Goal: Information Seeking & Learning: Learn about a topic

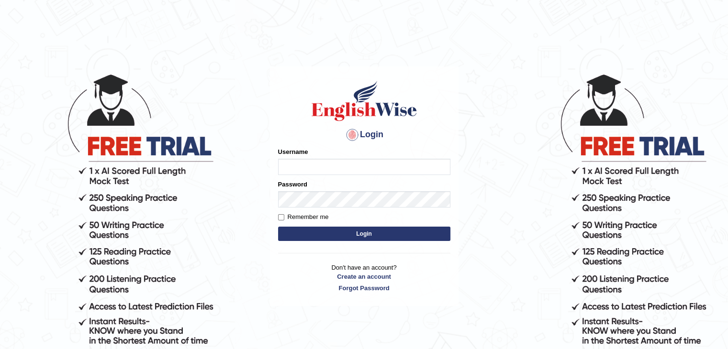
type input "fransikaf"
click at [333, 239] on button "Login" at bounding box center [364, 234] width 172 height 14
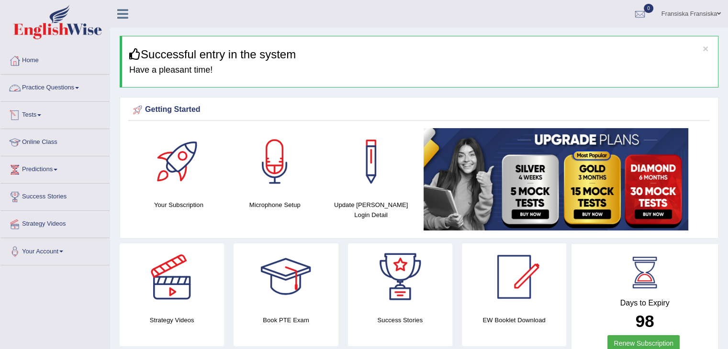
click at [70, 96] on link "Practice Questions" at bounding box center [54, 87] width 109 height 24
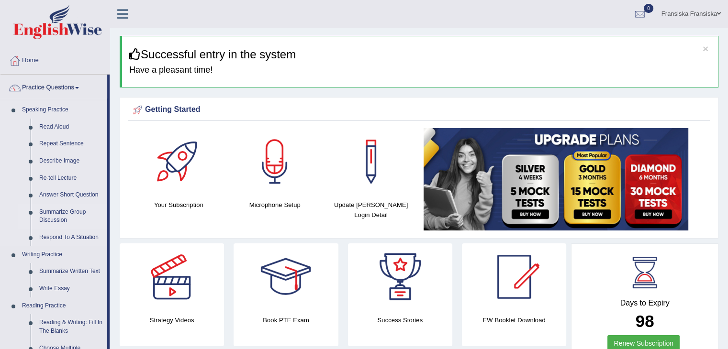
click at [57, 212] on link "Summarize Group Discussion" at bounding box center [71, 216] width 72 height 25
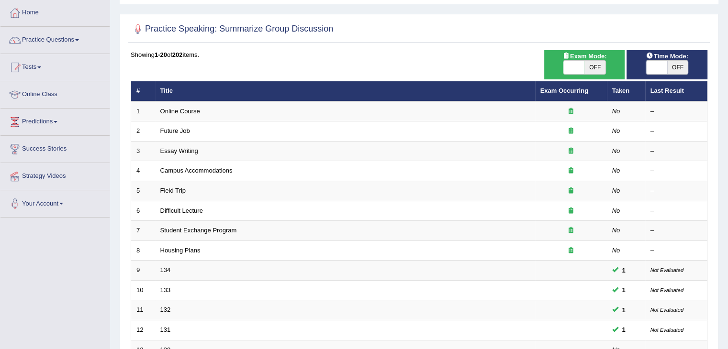
scroll to position [47, 0]
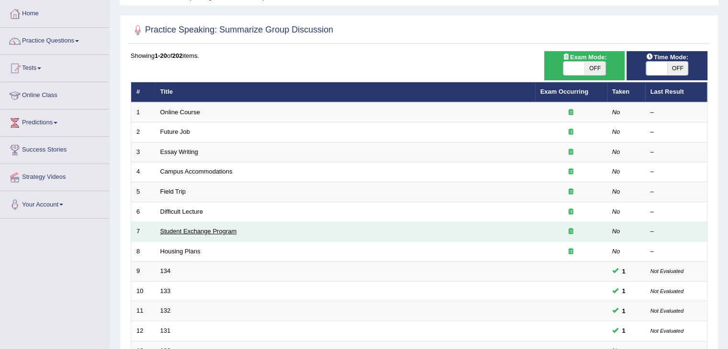
click at [221, 232] on link "Student Exchange Program" at bounding box center [198, 231] width 77 height 7
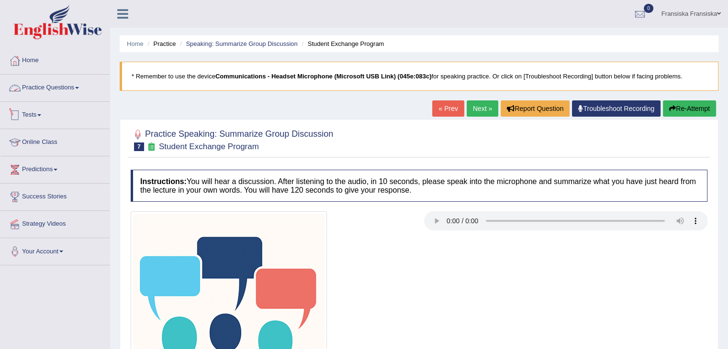
click at [73, 85] on link "Practice Questions" at bounding box center [54, 87] width 109 height 24
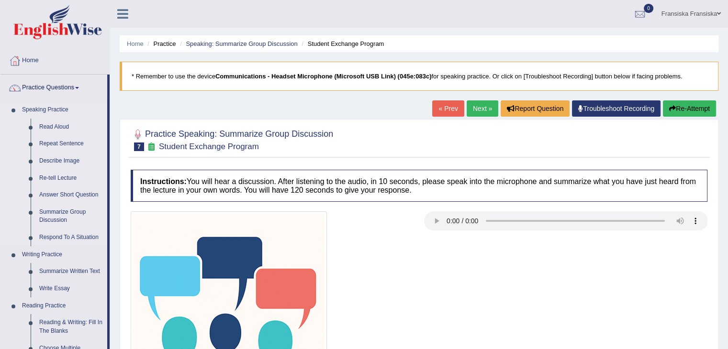
click at [56, 217] on link "Summarize Group Discussion" at bounding box center [71, 216] width 72 height 25
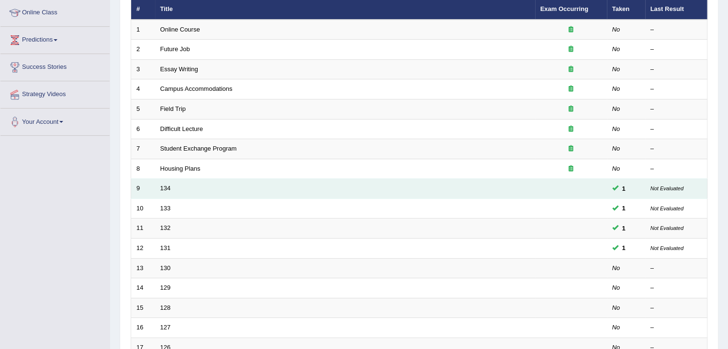
scroll to position [128, 0]
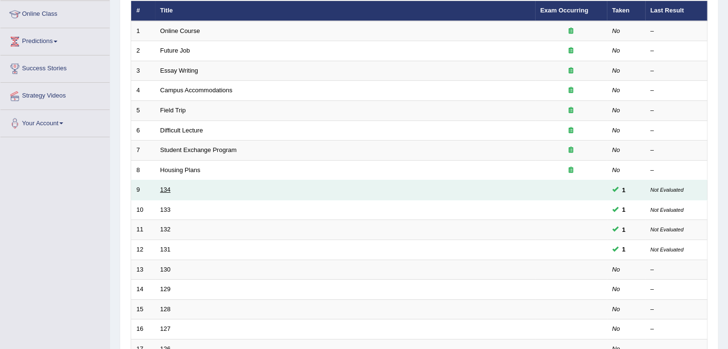
click at [161, 188] on link "134" at bounding box center [165, 189] width 11 height 7
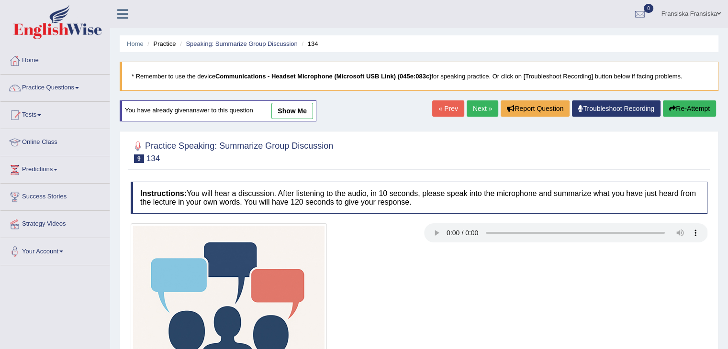
click at [279, 111] on link "show me" at bounding box center [292, 111] width 42 height 16
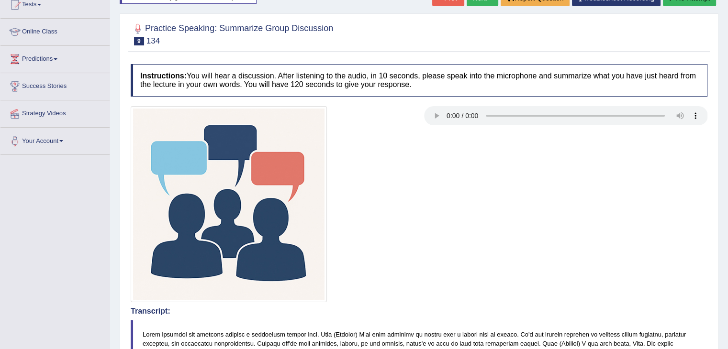
scroll to position [95, 0]
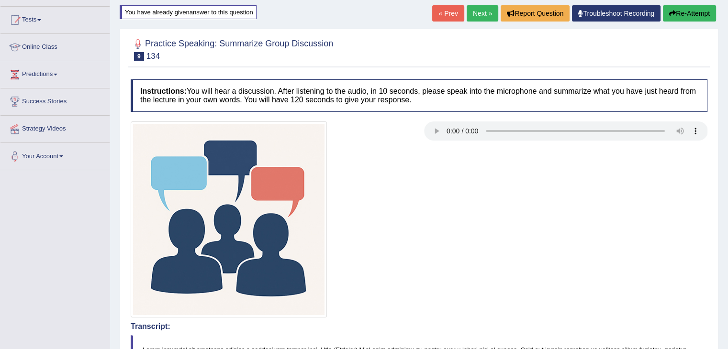
click at [473, 13] on link "Next »" at bounding box center [483, 13] width 32 height 16
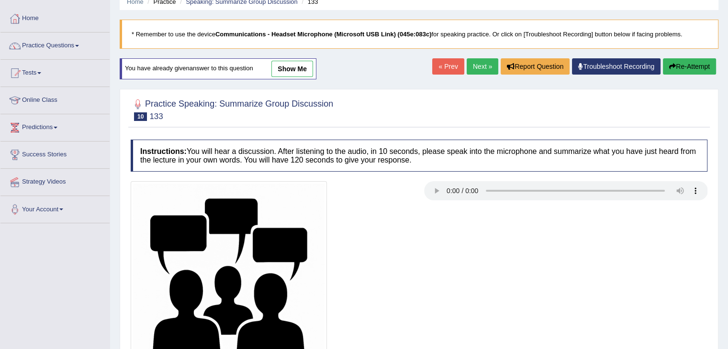
scroll to position [34, 0]
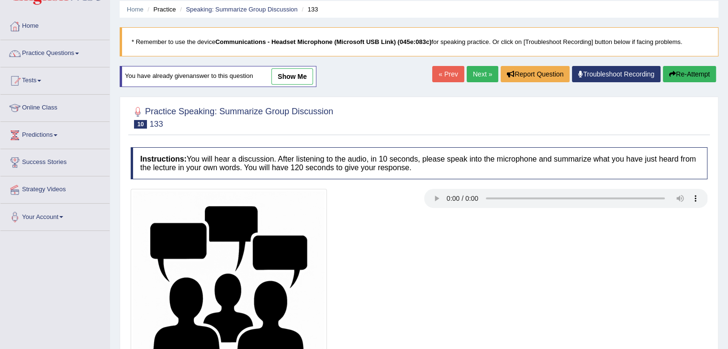
click at [295, 81] on link "show me" at bounding box center [292, 76] width 42 height 16
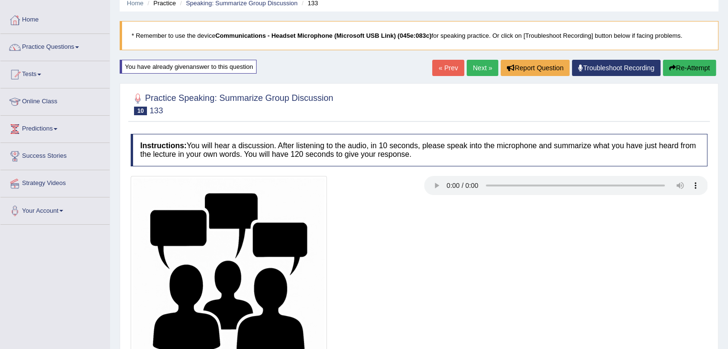
scroll to position [0, 0]
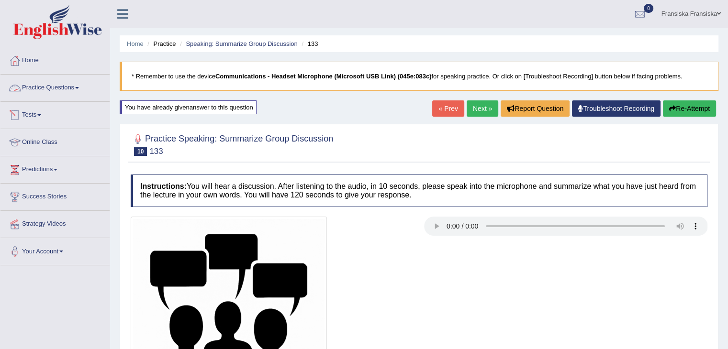
click at [52, 97] on link "Practice Questions" at bounding box center [54, 87] width 109 height 24
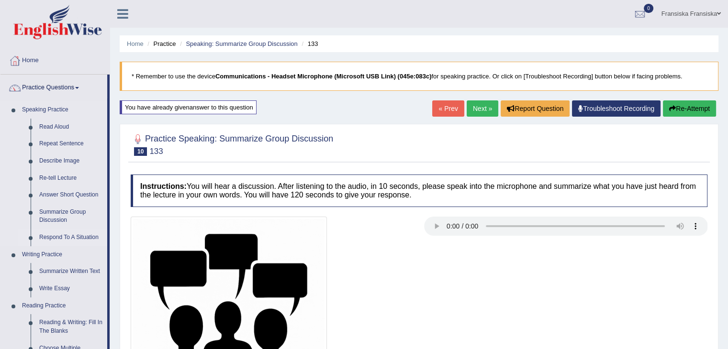
click at [70, 238] on link "Respond To A Situation" at bounding box center [71, 237] width 72 height 17
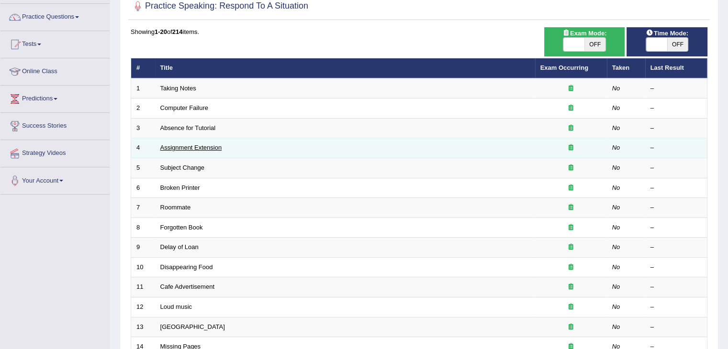
scroll to position [92, 0]
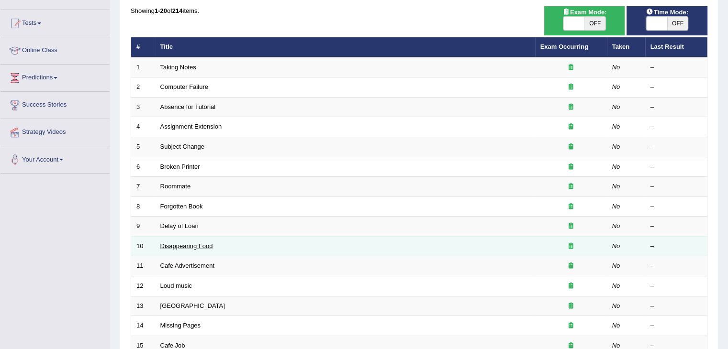
click at [185, 245] on link "Disappearing Food" at bounding box center [186, 246] width 53 height 7
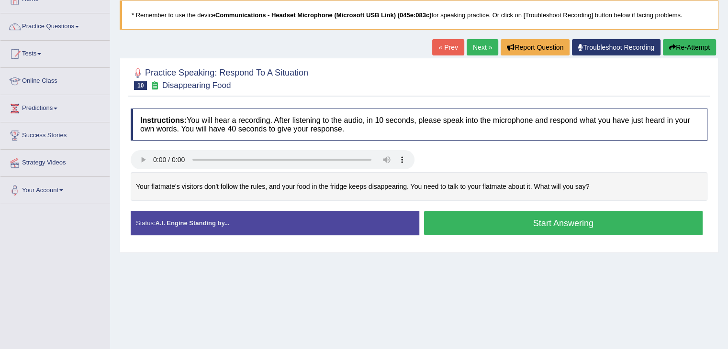
scroll to position [61, 0]
click at [486, 265] on div "Home Practice Speaking: Respond To A Situation Disappearing Food * Remember to …" at bounding box center [419, 178] width 618 height 479
click at [55, 28] on link "Practice Questions" at bounding box center [54, 26] width 109 height 24
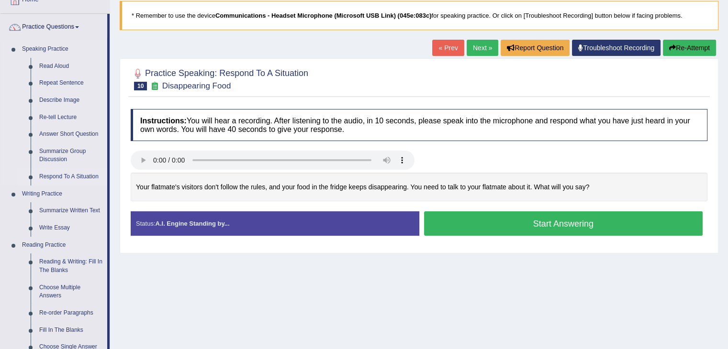
click at [67, 174] on link "Respond To A Situation" at bounding box center [71, 176] width 72 height 17
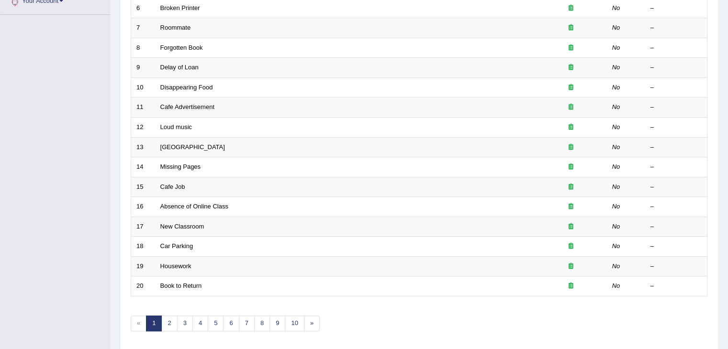
scroll to position [250, 0]
click at [166, 316] on link "2" at bounding box center [169, 324] width 16 height 16
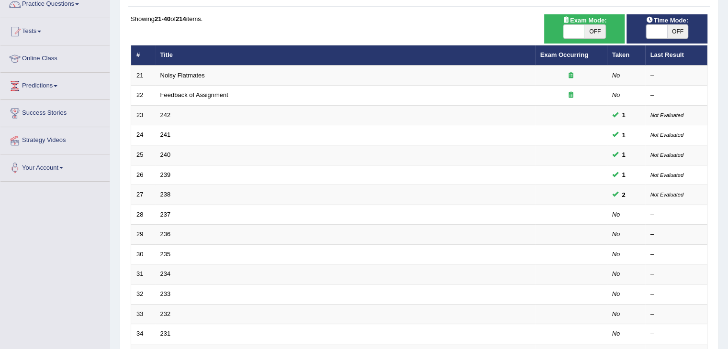
scroll to position [83, 0]
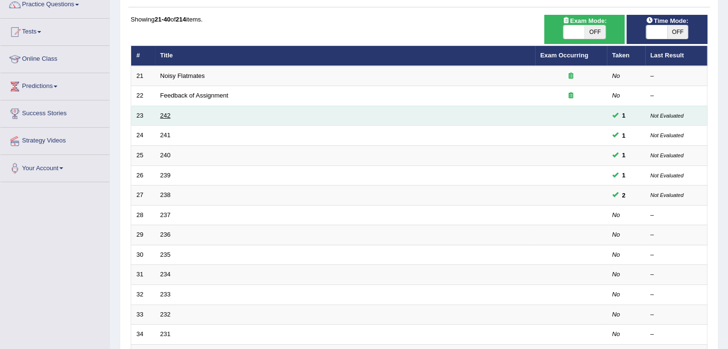
click at [161, 117] on link "242" at bounding box center [165, 115] width 11 height 7
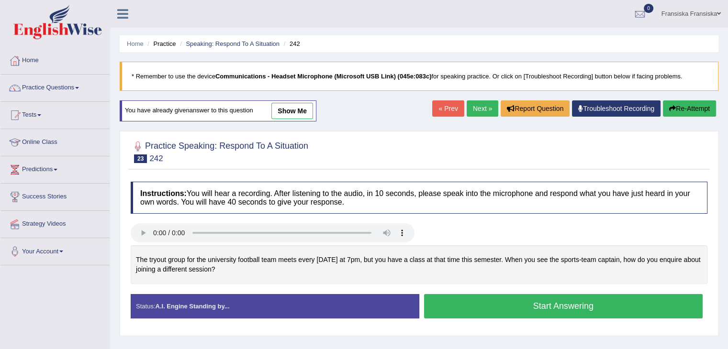
click at [283, 107] on link "show me" at bounding box center [292, 111] width 42 height 16
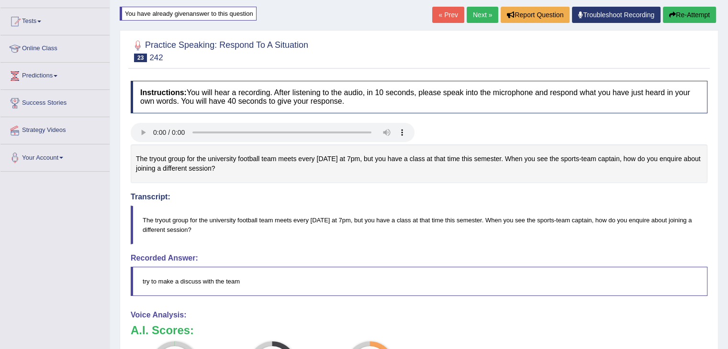
scroll to position [61, 0]
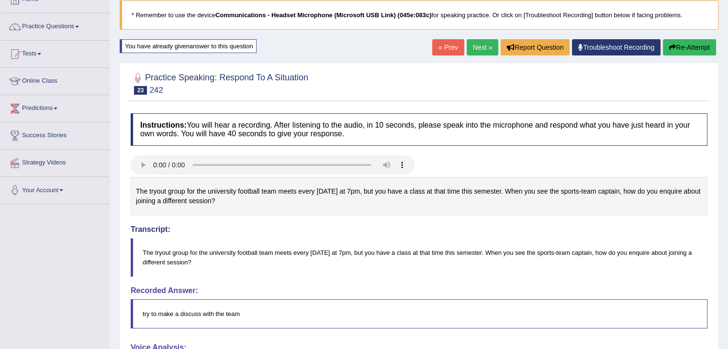
click at [476, 45] on link "Next »" at bounding box center [483, 47] width 32 height 16
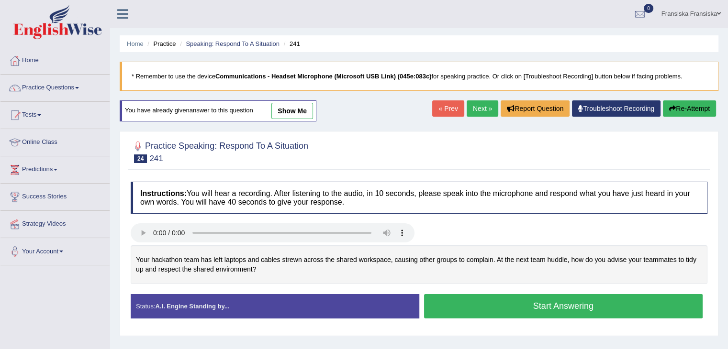
scroll to position [44, 0]
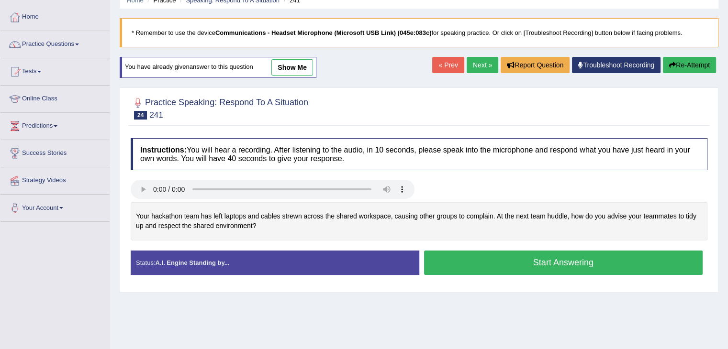
click at [301, 66] on link "show me" at bounding box center [292, 67] width 42 height 16
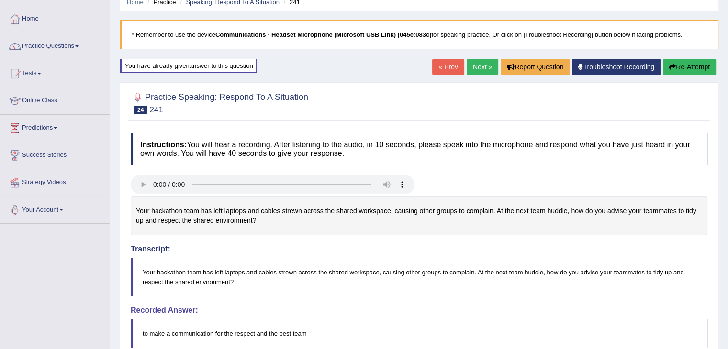
scroll to position [40, 0]
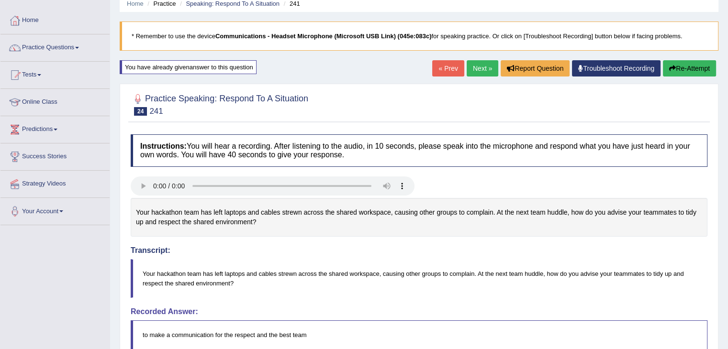
click at [476, 67] on link "Next »" at bounding box center [483, 68] width 32 height 16
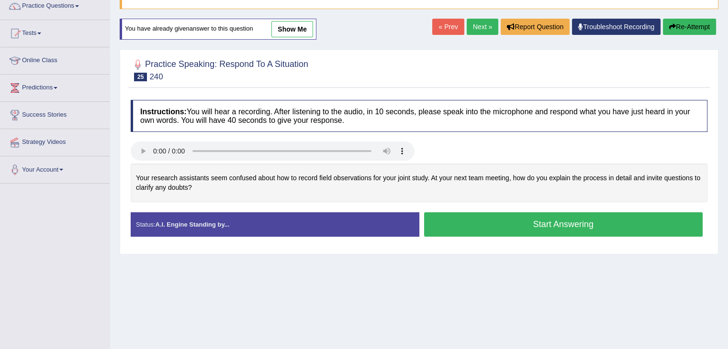
scroll to position [80, 0]
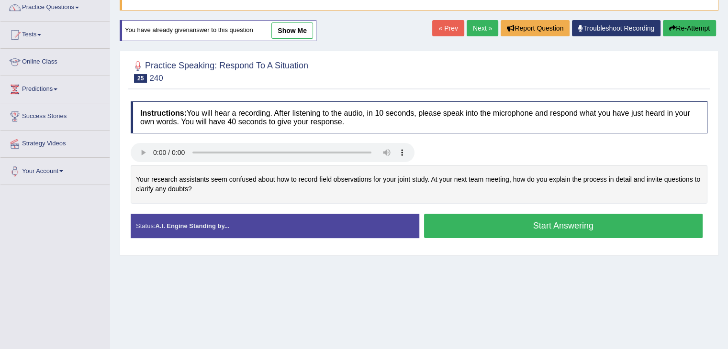
click at [289, 31] on link "show me" at bounding box center [292, 30] width 42 height 16
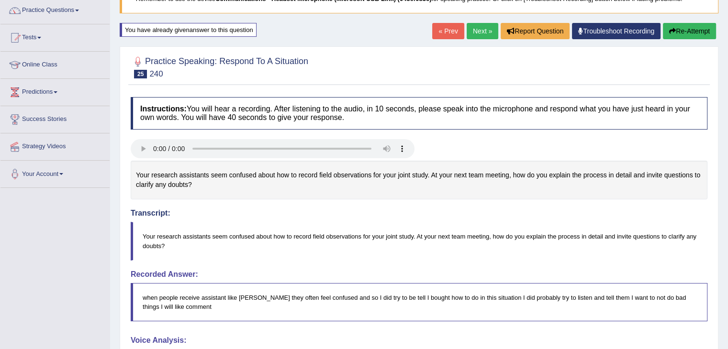
scroll to position [74, 0]
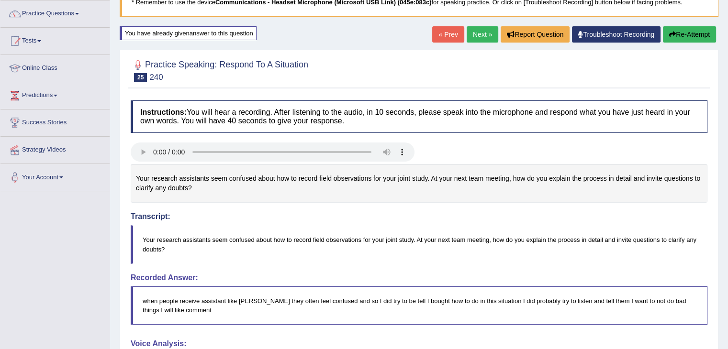
click at [471, 37] on link "Next »" at bounding box center [483, 34] width 32 height 16
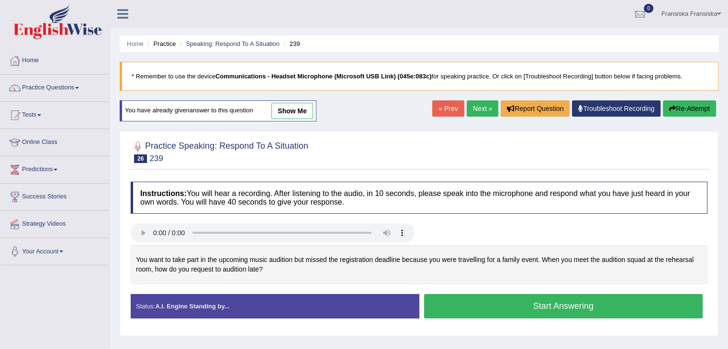
click at [308, 112] on link "show me" at bounding box center [292, 111] width 42 height 16
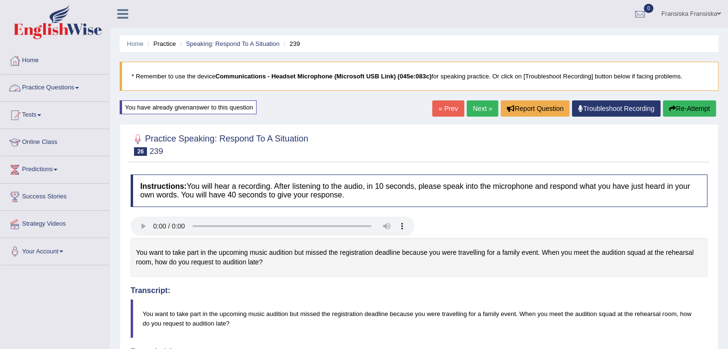
click at [56, 88] on link "Practice Questions" at bounding box center [54, 87] width 109 height 24
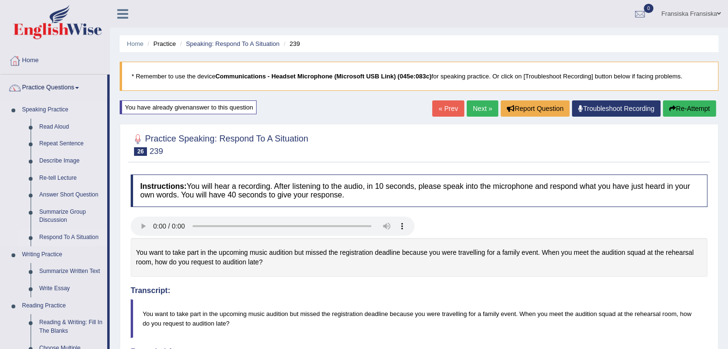
click at [56, 240] on link "Respond To A Situation" at bounding box center [71, 237] width 72 height 17
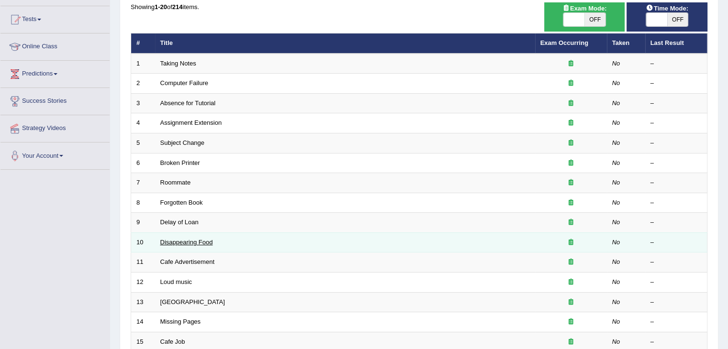
click at [175, 241] on link "Disappearing Food" at bounding box center [186, 242] width 53 height 7
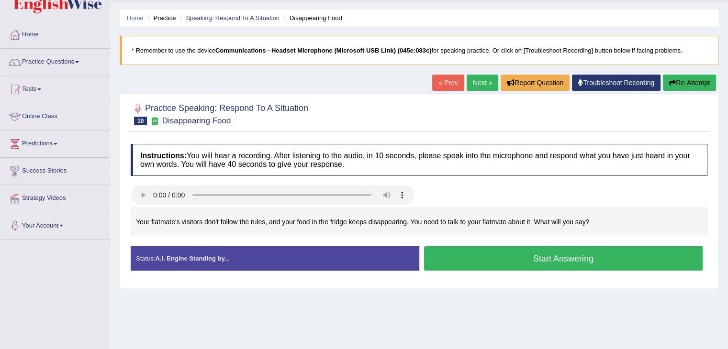
scroll to position [25, 0]
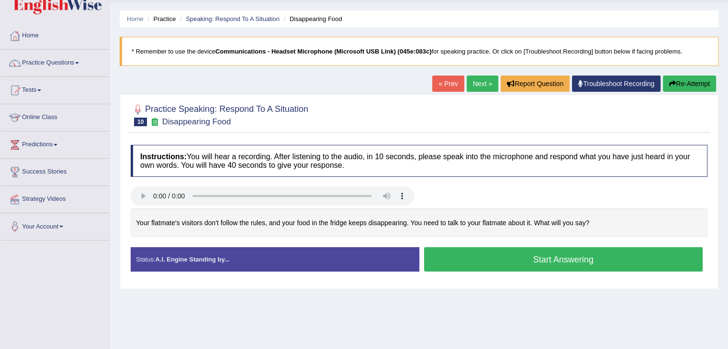
click at [469, 89] on link "Next »" at bounding box center [483, 84] width 32 height 16
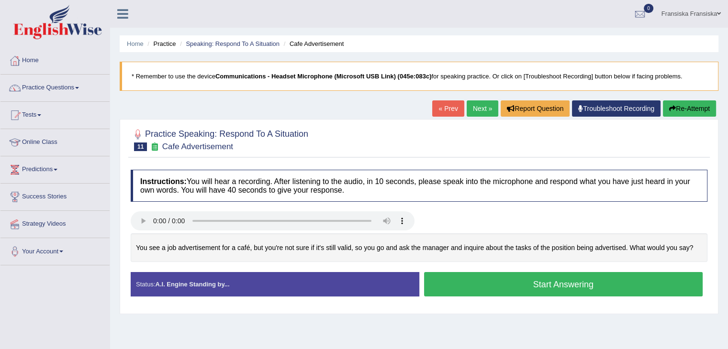
scroll to position [1, 0]
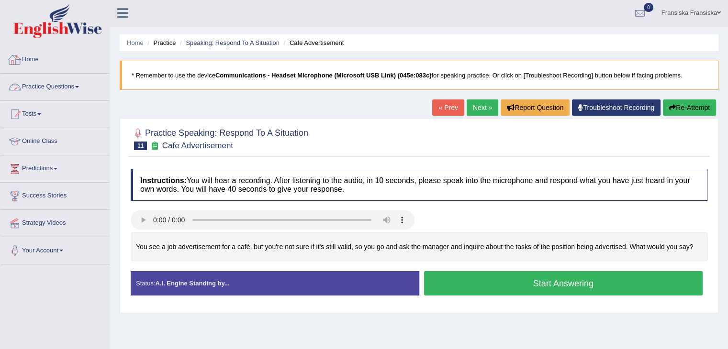
click at [71, 81] on link "Practice Questions" at bounding box center [54, 86] width 109 height 24
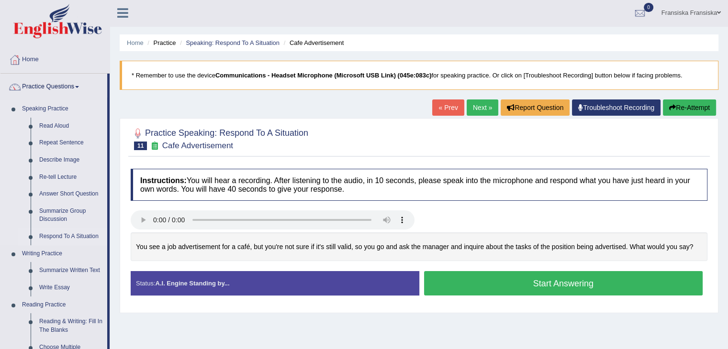
click at [72, 240] on link "Respond To A Situation" at bounding box center [71, 236] width 72 height 17
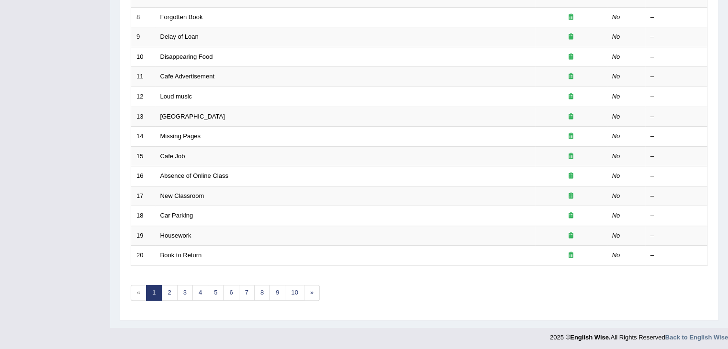
scroll to position [280, 0]
click at [167, 291] on link "2" at bounding box center [169, 295] width 16 height 16
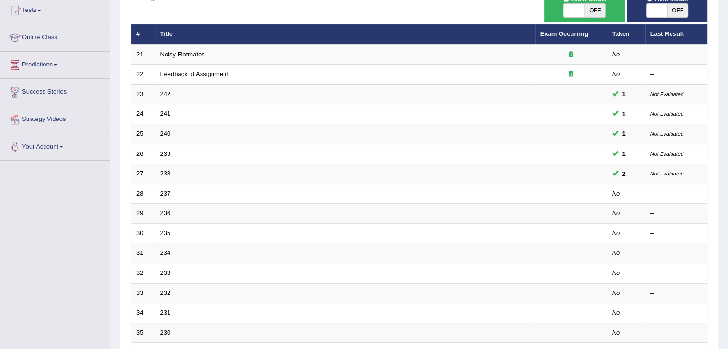
scroll to position [105, 0]
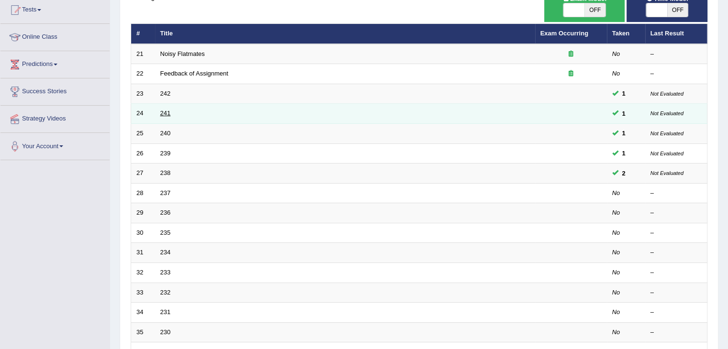
click at [161, 112] on link "241" at bounding box center [165, 113] width 11 height 7
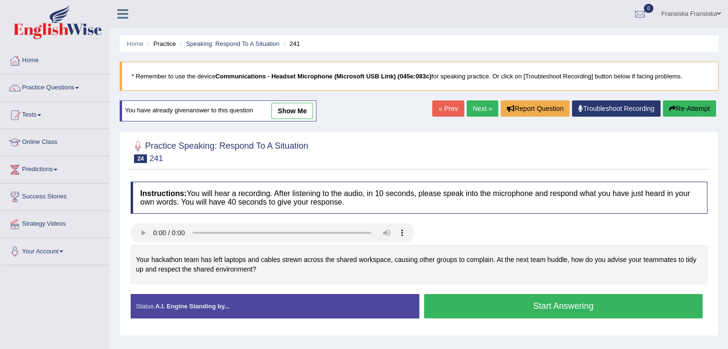
click at [441, 105] on link "« Prev" at bounding box center [448, 108] width 32 height 16
click at [479, 108] on link "Next »" at bounding box center [483, 108] width 32 height 16
click at [77, 82] on link "Practice Questions" at bounding box center [54, 87] width 109 height 24
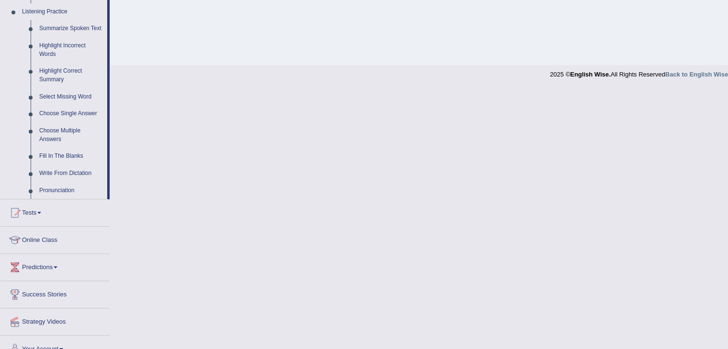
scroll to position [413, 0]
click at [47, 234] on link "Online Class" at bounding box center [54, 239] width 109 height 24
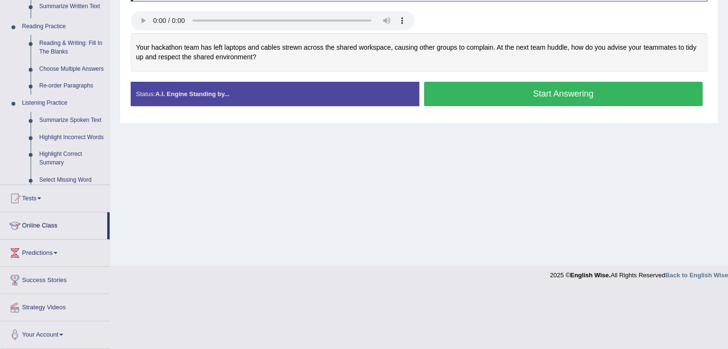
scroll to position [153, 0]
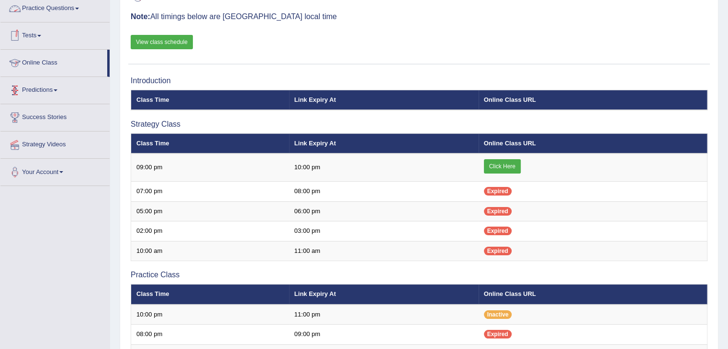
scroll to position [84, 0]
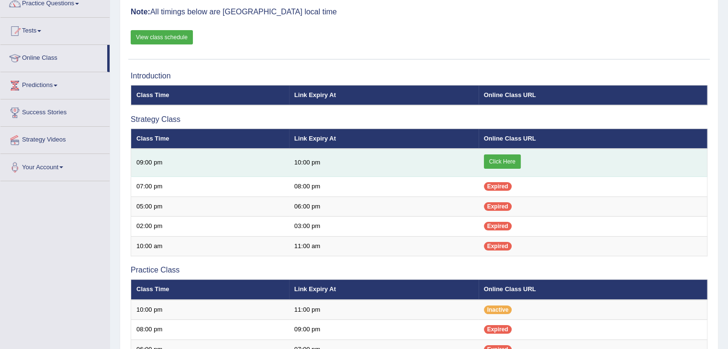
click at [507, 155] on link "Click Here" at bounding box center [502, 162] width 37 height 14
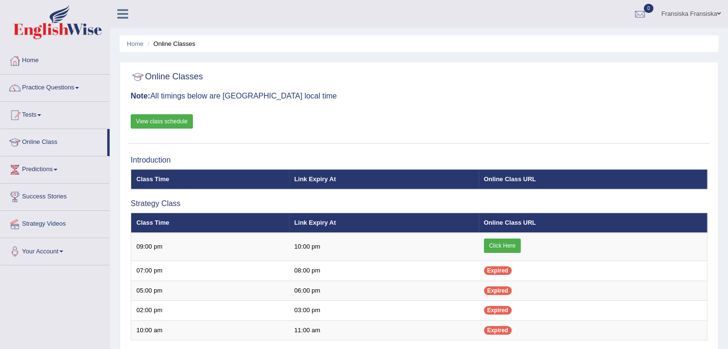
click at [177, 119] on link "View class schedule" at bounding box center [162, 121] width 62 height 14
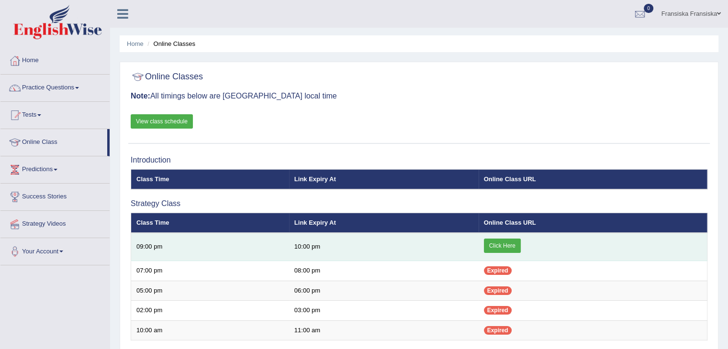
click at [503, 247] on link "Click Here" at bounding box center [502, 246] width 37 height 14
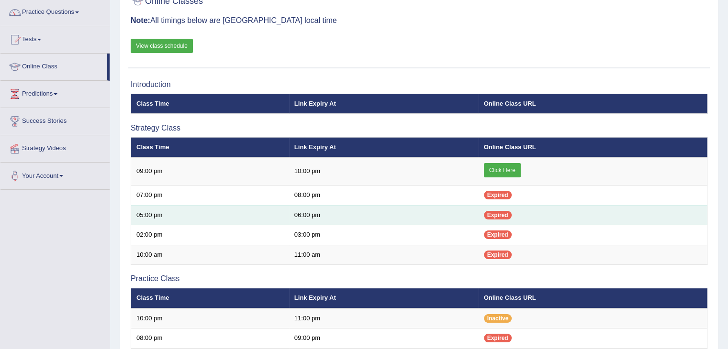
scroll to position [72, 0]
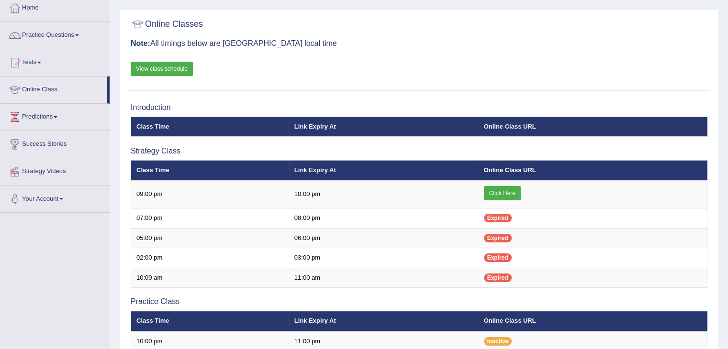
scroll to position [53, 0]
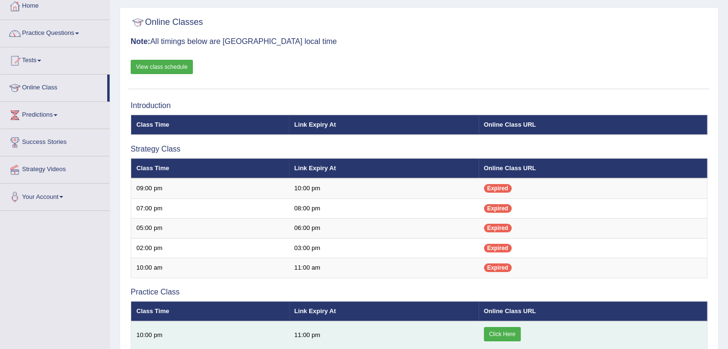
click at [495, 333] on link "Click Here" at bounding box center [502, 334] width 37 height 14
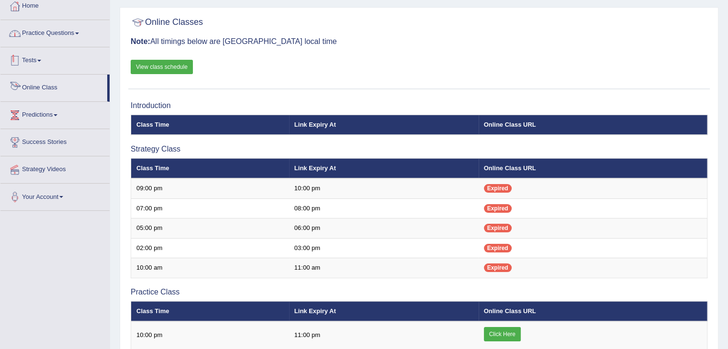
click at [63, 37] on link "Practice Questions" at bounding box center [54, 32] width 109 height 24
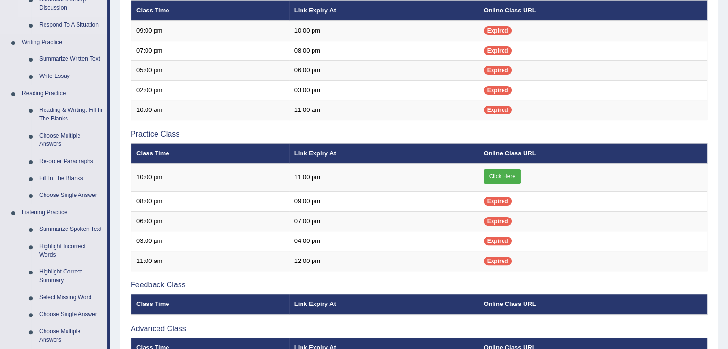
scroll to position [55, 0]
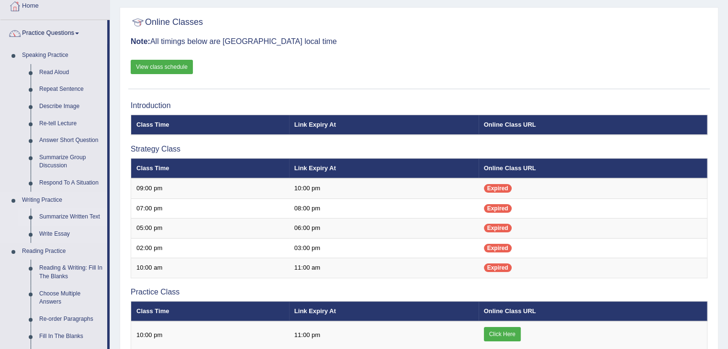
click at [75, 217] on link "Summarize Written Text" at bounding box center [71, 217] width 72 height 17
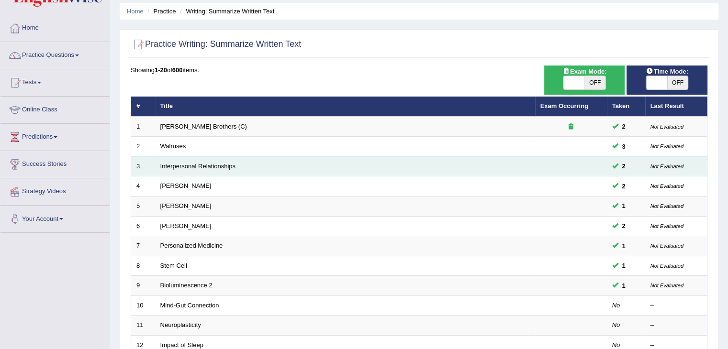
scroll to position [48, 0]
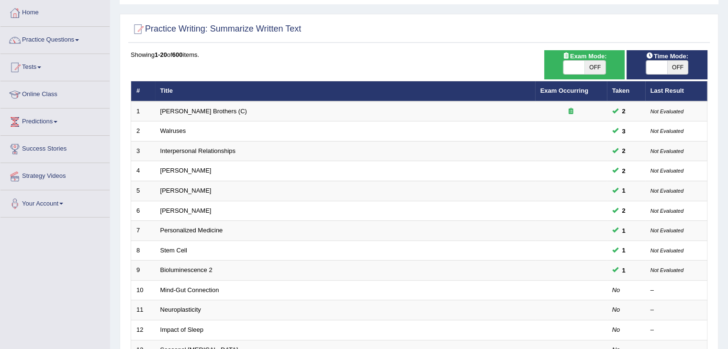
click at [584, 71] on span "OFF" at bounding box center [594, 67] width 21 height 13
checkbox input "true"
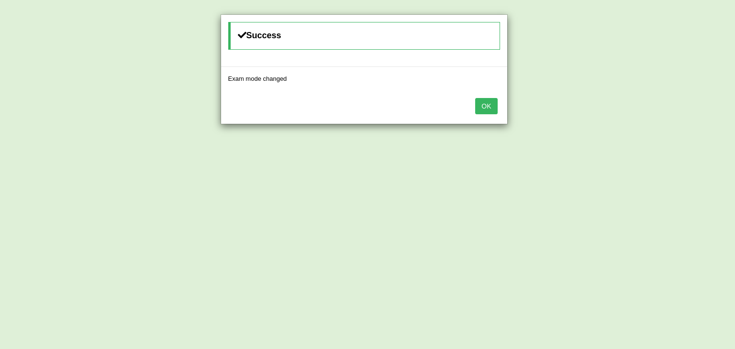
click at [489, 104] on button "OK" at bounding box center [486, 106] width 22 height 16
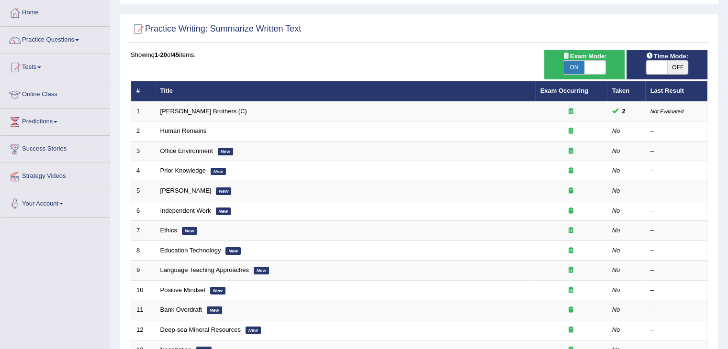
click at [665, 74] on div "ON OFF" at bounding box center [667, 67] width 43 height 14
click at [676, 66] on span "OFF" at bounding box center [677, 67] width 21 height 13
checkbox input "true"
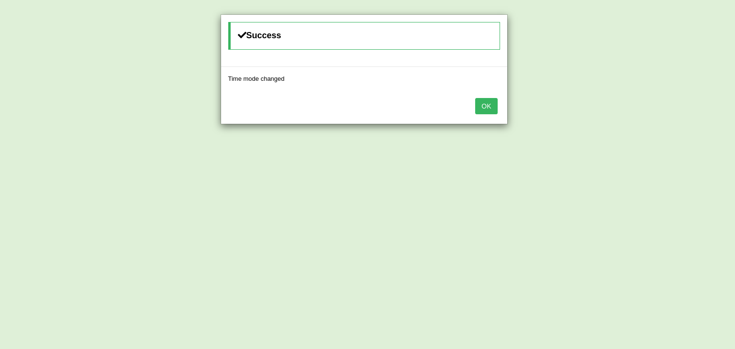
click at [503, 101] on div "OK" at bounding box center [364, 106] width 286 height 33
click at [495, 104] on button "OK" at bounding box center [486, 106] width 22 height 16
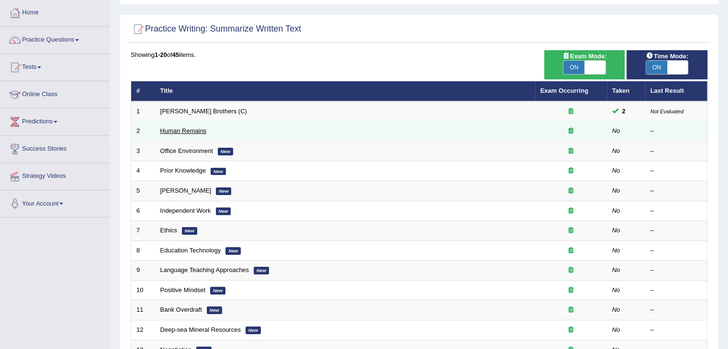
click at [186, 129] on link "Human Remains" at bounding box center [183, 130] width 46 height 7
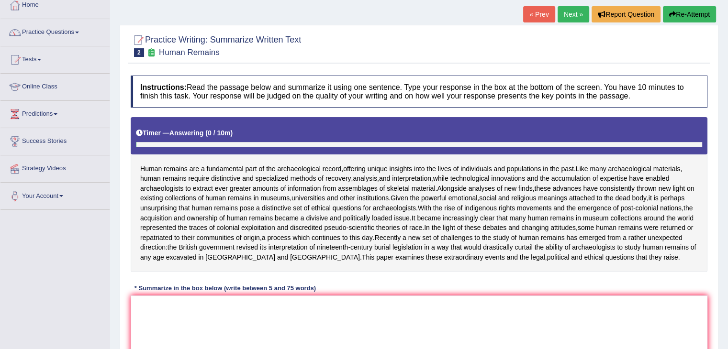
scroll to position [183, 0]
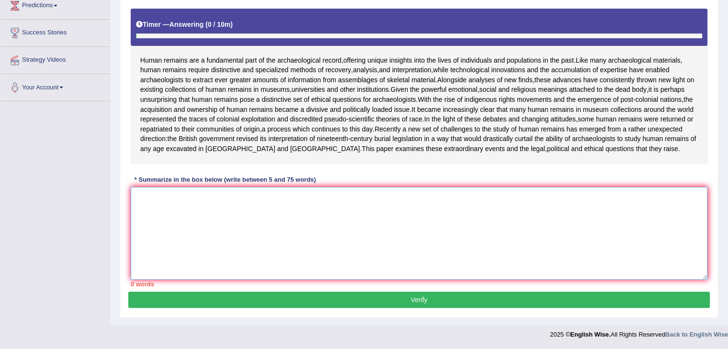
click at [320, 217] on textarea at bounding box center [419, 233] width 577 height 93
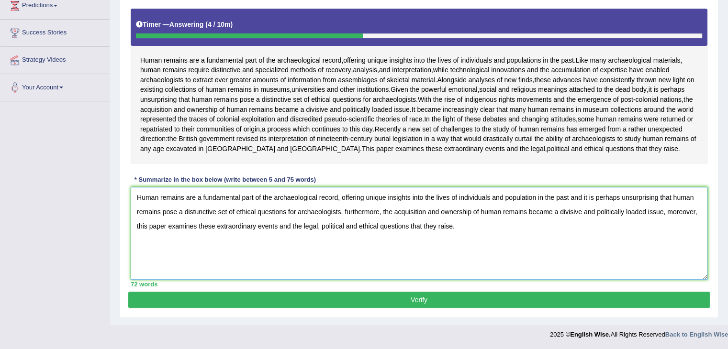
type textarea "Human remains are a fundamental part of the archaeological record, offering uni…"
click at [417, 295] on button "Verify" at bounding box center [418, 300] width 581 height 16
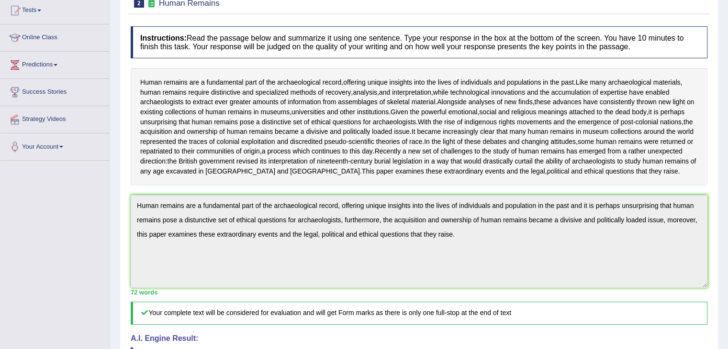
scroll to position [0, 0]
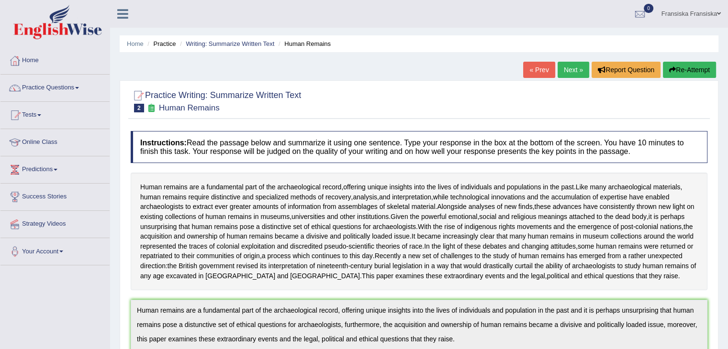
click at [574, 71] on link "Next »" at bounding box center [574, 70] width 32 height 16
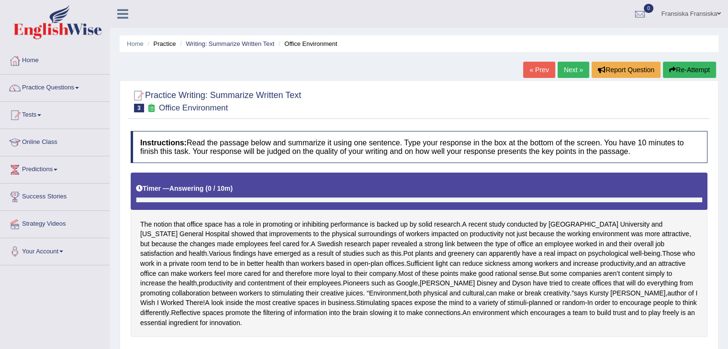
scroll to position [183, 0]
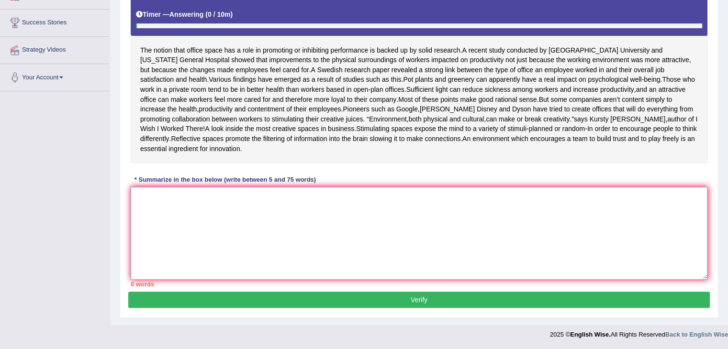
click at [353, 228] on textarea at bounding box center [419, 233] width 577 height 93
click at [307, 245] on textarea "Th" at bounding box center [419, 233] width 577 height 93
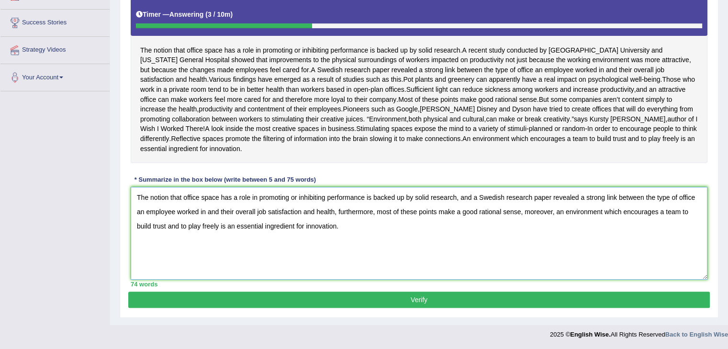
type textarea "The notion that office space has a role in promoting or inhibiting performance …"
click at [318, 290] on div "Instructions: Read the passage below and summarize it using one sentence. Type …" at bounding box center [418, 122] width 581 height 340
click at [319, 294] on button "Verify" at bounding box center [418, 300] width 581 height 16
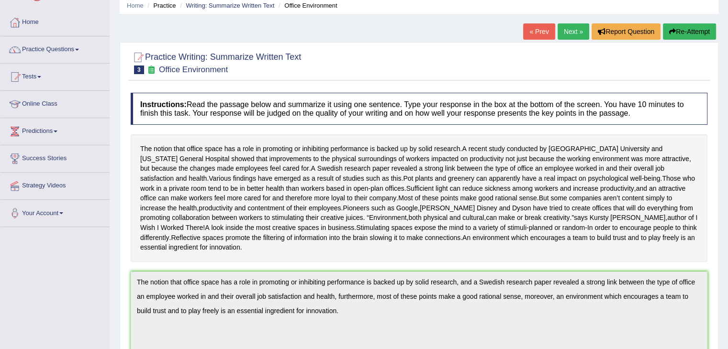
scroll to position [0, 0]
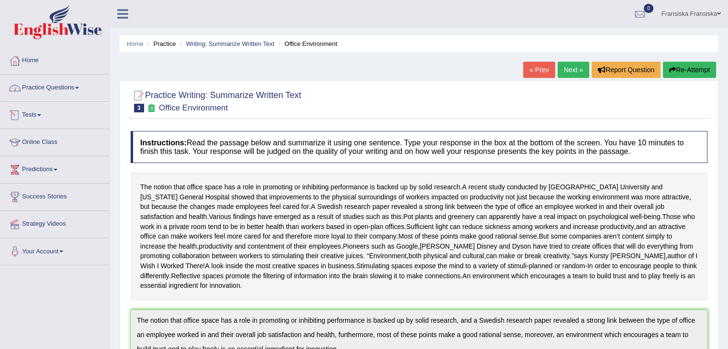
click at [62, 87] on link "Practice Questions" at bounding box center [54, 87] width 109 height 24
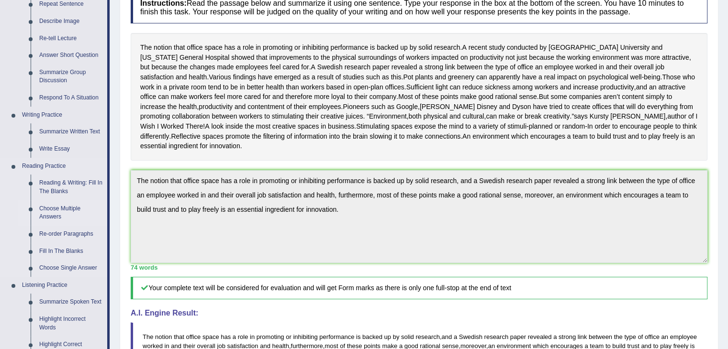
scroll to position [239, 0]
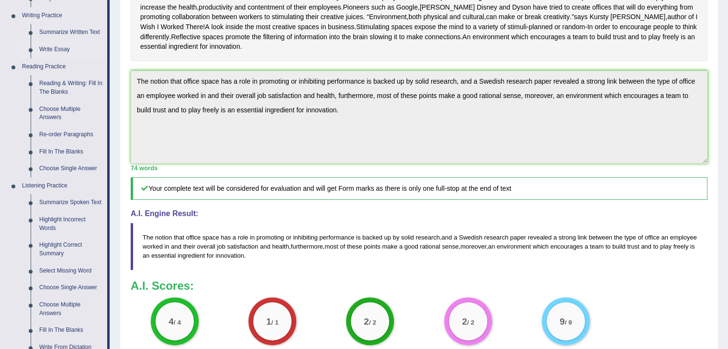
click at [63, 52] on link "Write Essay" at bounding box center [71, 49] width 72 height 17
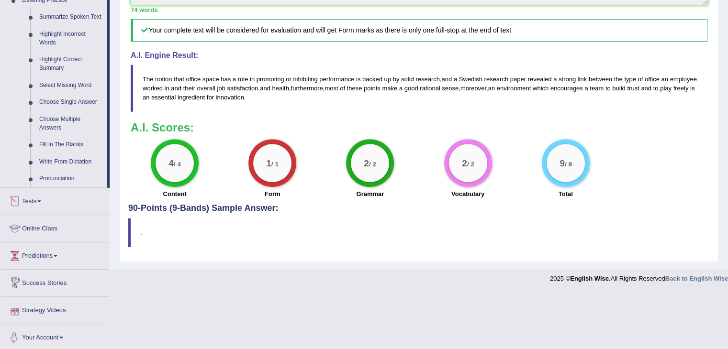
scroll to position [393, 0]
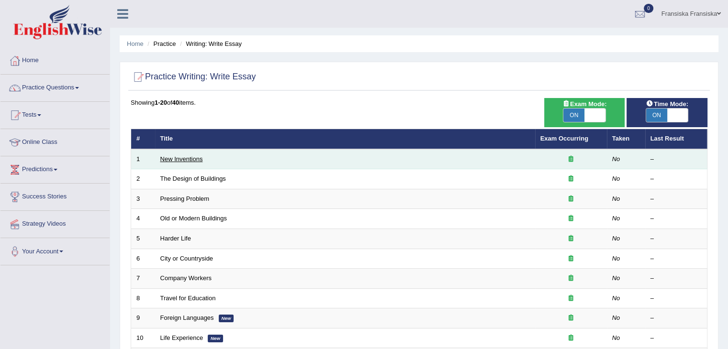
click at [189, 160] on link "New Inventions" at bounding box center [181, 159] width 43 height 7
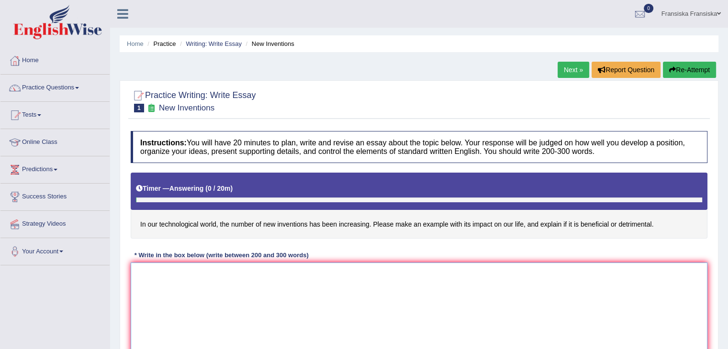
click at [264, 275] on textarea at bounding box center [419, 309] width 577 height 93
paste textarea "The increasing influence of (essay topic) on our lives has ignited numerous dis…"
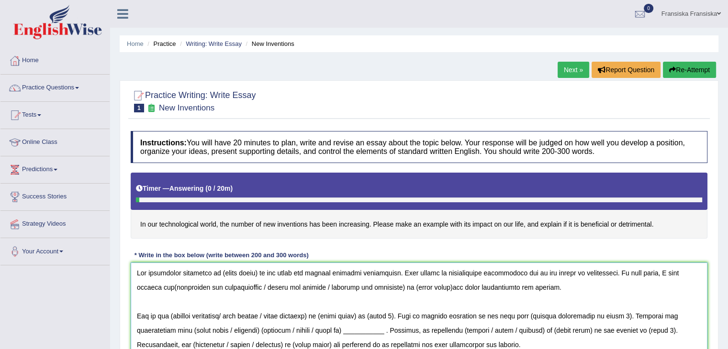
drag, startPoint x: 219, startPoint y: 271, endPoint x: 257, endPoint y: 273, distance: 37.4
click at [257, 273] on textarea at bounding box center [419, 309] width 577 height 93
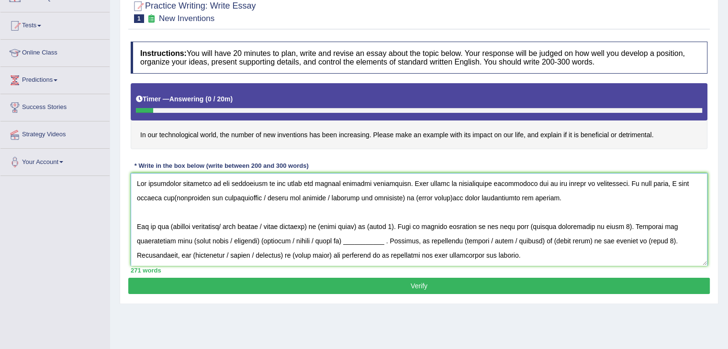
scroll to position [105, 0]
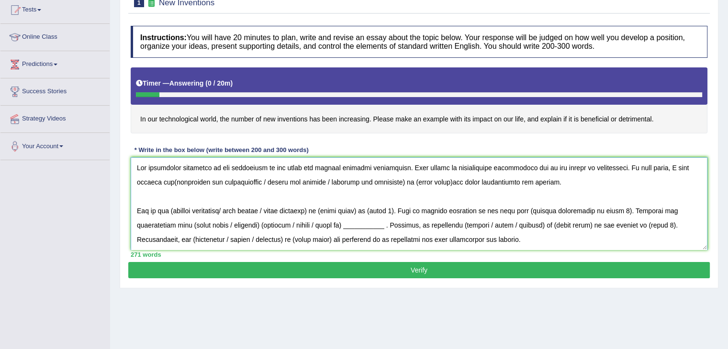
click at [149, 179] on textarea at bounding box center [419, 203] width 577 height 93
drag, startPoint x: 241, startPoint y: 179, endPoint x: 379, endPoint y: 183, distance: 137.9
click at [379, 183] on textarea at bounding box center [419, 203] width 577 height 93
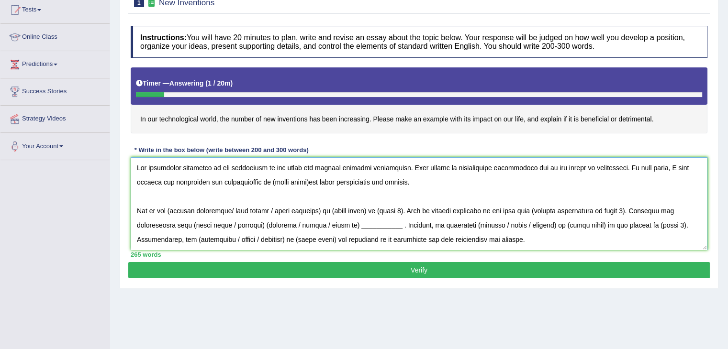
drag, startPoint x: 251, startPoint y: 179, endPoint x: 287, endPoint y: 179, distance: 36.4
click at [287, 179] on textarea at bounding box center [419, 203] width 577 height 93
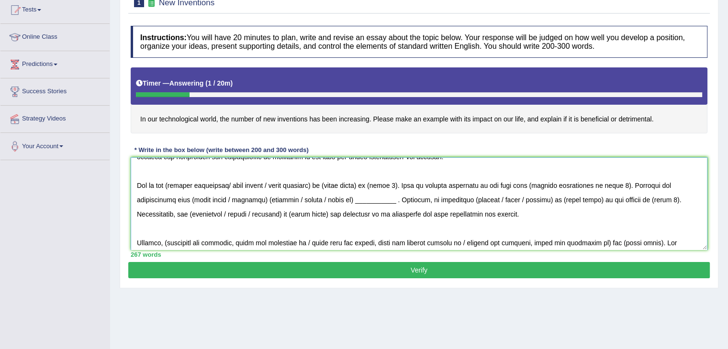
scroll to position [48, 0]
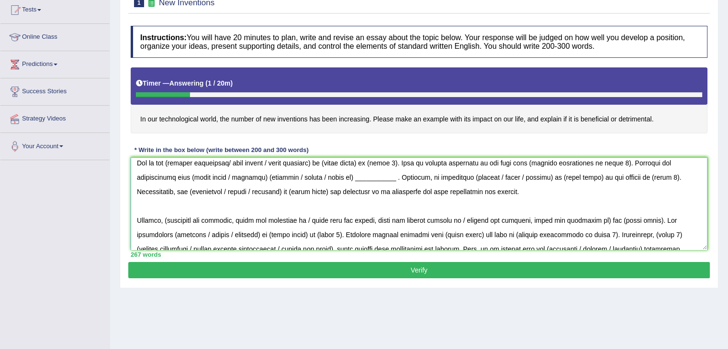
click at [171, 159] on textarea at bounding box center [419, 203] width 577 height 93
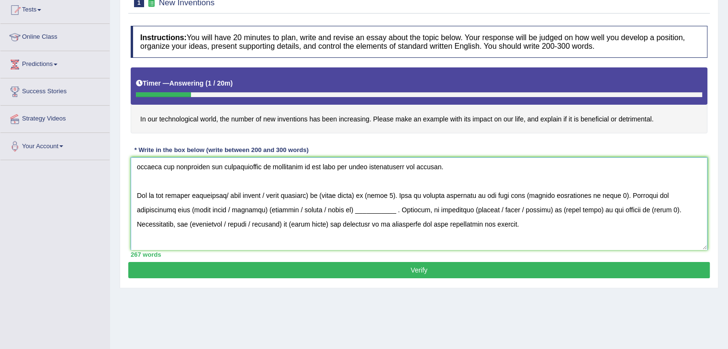
scroll to position [0, 0]
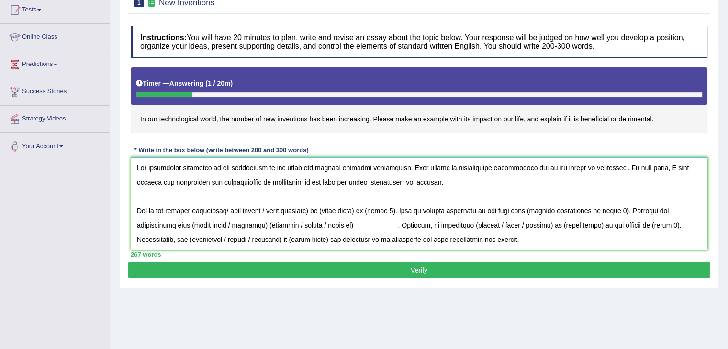
drag, startPoint x: 228, startPoint y: 207, endPoint x: 324, endPoint y: 213, distance: 96.4
click at [324, 213] on textarea at bounding box center [419, 203] width 577 height 93
drag, startPoint x: 238, startPoint y: 208, endPoint x: 276, endPoint y: 209, distance: 38.3
click at [276, 209] on textarea at bounding box center [419, 203] width 577 height 93
click at [575, 209] on textarea at bounding box center [419, 203] width 577 height 93
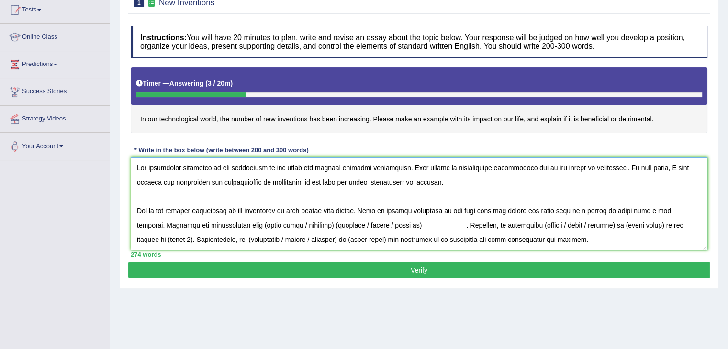
drag, startPoint x: 306, startPoint y: 223, endPoint x: 236, endPoint y: 223, distance: 69.9
click at [236, 223] on textarea at bounding box center [419, 203] width 577 height 93
click at [482, 221] on textarea at bounding box center [419, 203] width 577 height 93
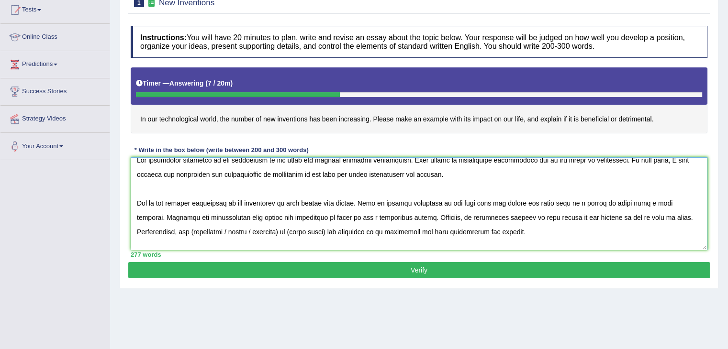
click at [152, 233] on textarea at bounding box center [419, 203] width 577 height 93
click at [151, 231] on textarea at bounding box center [419, 203] width 577 height 93
drag, startPoint x: 183, startPoint y: 230, endPoint x: 245, endPoint y: 234, distance: 62.3
click at [245, 234] on textarea at bounding box center [419, 203] width 577 height 93
drag, startPoint x: 192, startPoint y: 228, endPoint x: 230, endPoint y: 231, distance: 37.4
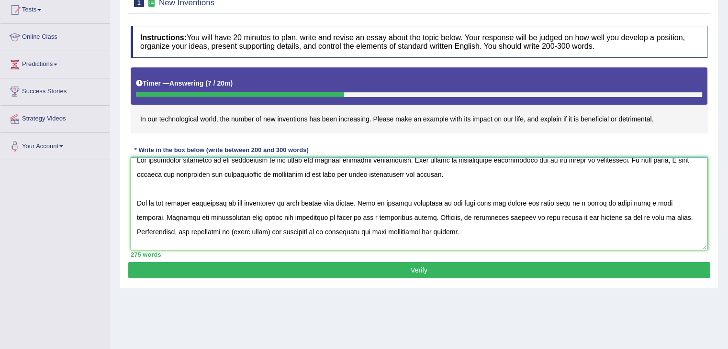
click at [230, 231] on textarea at bounding box center [419, 203] width 577 height 93
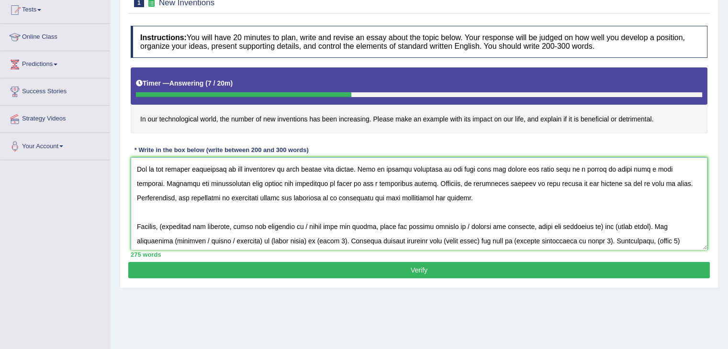
scroll to position [81, 0]
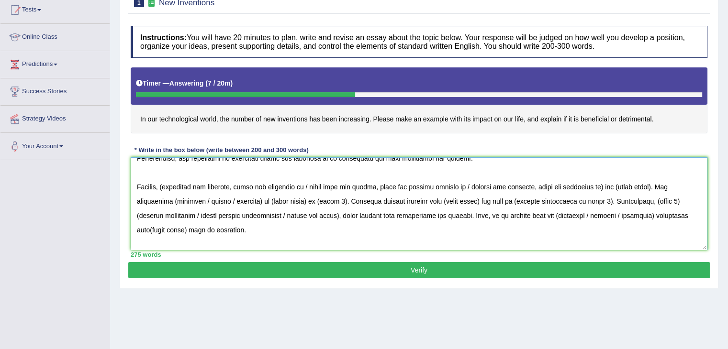
drag, startPoint x: 167, startPoint y: 183, endPoint x: 462, endPoint y: 183, distance: 294.8
click at [462, 183] on textarea at bounding box center [419, 203] width 577 height 93
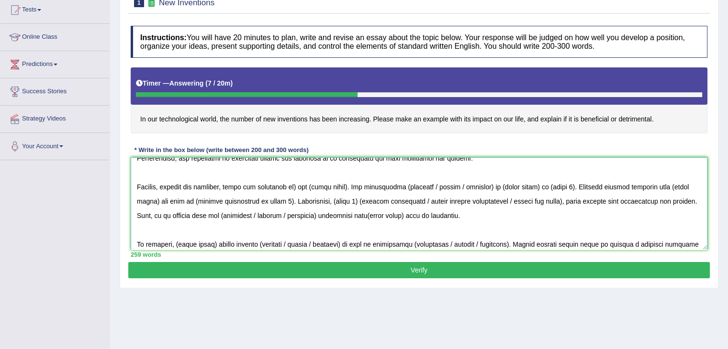
drag, startPoint x: 229, startPoint y: 186, endPoint x: 297, endPoint y: 185, distance: 68.0
click at [297, 185] on textarea at bounding box center [419, 203] width 577 height 93
drag, startPoint x: 244, startPoint y: 185, endPoint x: 279, endPoint y: 184, distance: 34.9
click at [279, 184] on textarea at bounding box center [419, 203] width 577 height 93
click at [243, 185] on textarea at bounding box center [419, 203] width 577 height 93
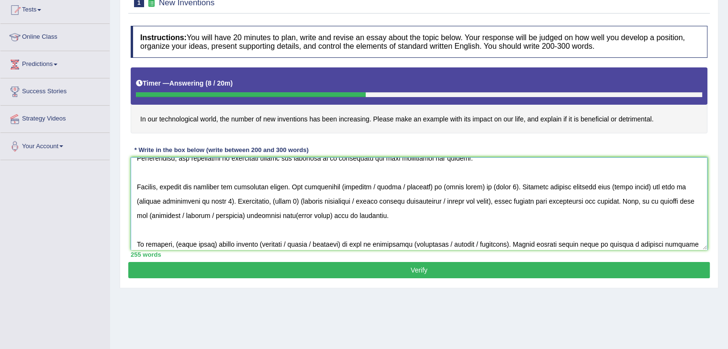
drag, startPoint x: 345, startPoint y: 184, endPoint x: 376, endPoint y: 184, distance: 31.6
click at [376, 184] on textarea at bounding box center [419, 203] width 577 height 93
click at [346, 181] on textarea at bounding box center [419, 203] width 577 height 93
drag, startPoint x: 391, startPoint y: 184, endPoint x: 362, endPoint y: 184, distance: 29.2
click at [362, 184] on textarea at bounding box center [419, 203] width 577 height 93
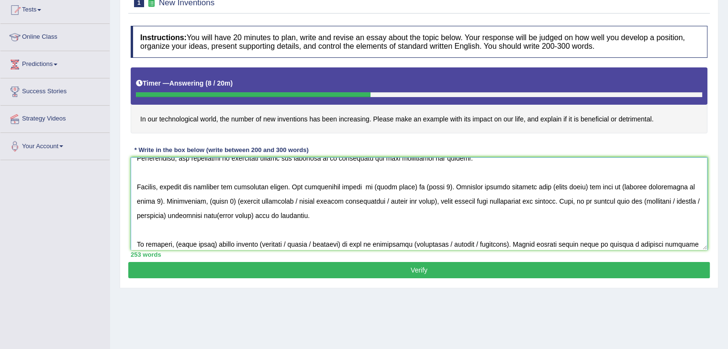
drag, startPoint x: 409, startPoint y: 185, endPoint x: 373, endPoint y: 184, distance: 36.4
click at [373, 184] on textarea at bounding box center [419, 203] width 577 height 93
click at [365, 185] on textarea at bounding box center [419, 203] width 577 height 93
click at [369, 184] on textarea at bounding box center [419, 203] width 577 height 93
drag, startPoint x: 642, startPoint y: 186, endPoint x: 681, endPoint y: 185, distance: 38.8
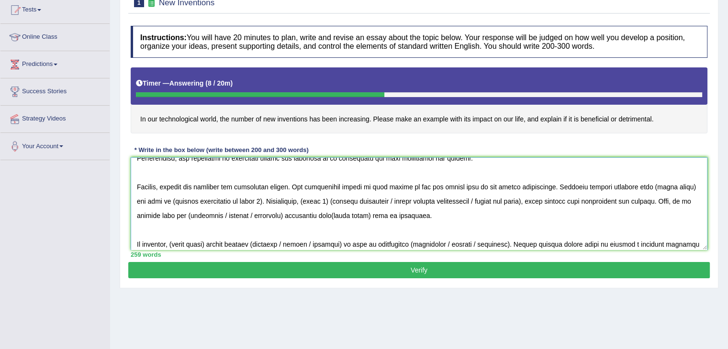
click at [681, 185] on textarea at bounding box center [419, 203] width 577 height 93
drag, startPoint x: 262, startPoint y: 196, endPoint x: 182, endPoint y: 201, distance: 80.6
click at [179, 201] on textarea at bounding box center [419, 203] width 577 height 93
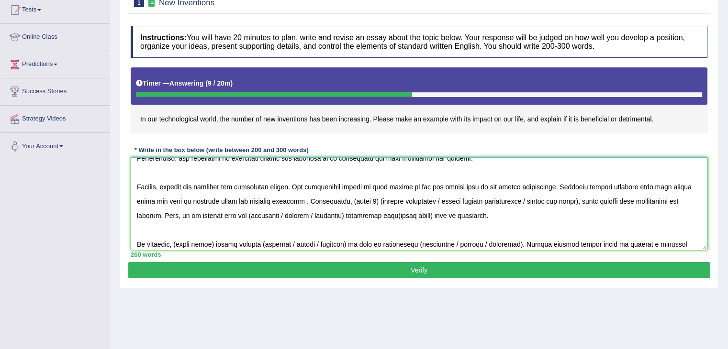
drag, startPoint x: 333, startPoint y: 199, endPoint x: 357, endPoint y: 201, distance: 24.5
click at [357, 201] on textarea at bounding box center [419, 203] width 577 height 93
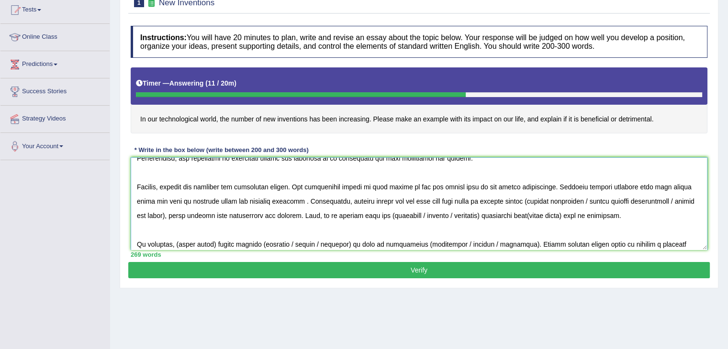
click at [518, 200] on textarea at bounding box center [419, 203] width 577 height 93
drag, startPoint x: 572, startPoint y: 197, endPoint x: 168, endPoint y: 212, distance: 404.7
click at [168, 212] on textarea at bounding box center [419, 203] width 577 height 93
drag, startPoint x: 239, startPoint y: 214, endPoint x: 276, endPoint y: 210, distance: 36.6
click at [276, 210] on textarea at bounding box center [419, 203] width 577 height 93
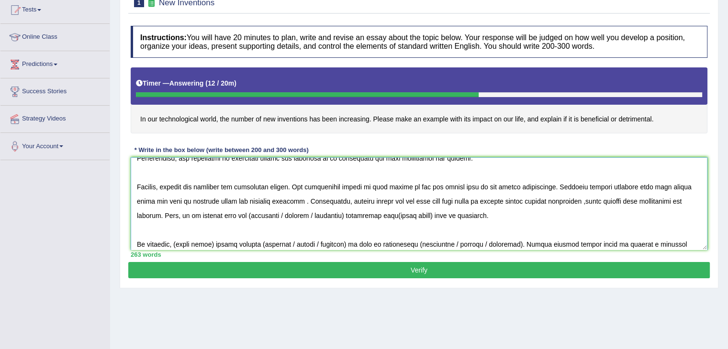
click at [282, 212] on textarea at bounding box center [419, 203] width 577 height 93
drag, startPoint x: 272, startPoint y: 211, endPoint x: 332, endPoint y: 214, distance: 59.9
click at [332, 214] on textarea at bounding box center [419, 203] width 577 height 93
click at [242, 212] on textarea at bounding box center [419, 203] width 577 height 93
drag, startPoint x: 319, startPoint y: 213, endPoint x: 357, endPoint y: 215, distance: 38.3
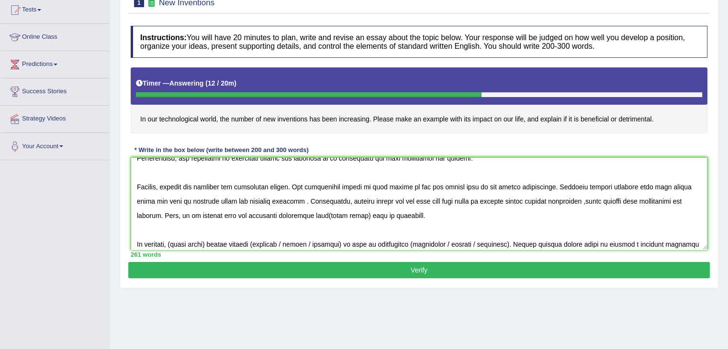
click at [357, 215] on textarea at bounding box center [419, 203] width 577 height 93
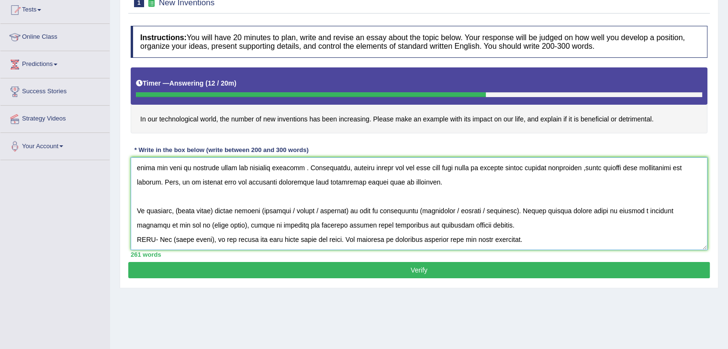
drag, startPoint x: 176, startPoint y: 207, endPoint x: 214, endPoint y: 209, distance: 37.9
click at [214, 209] on textarea at bounding box center [419, 203] width 577 height 93
click at [268, 207] on textarea at bounding box center [419, 203] width 577 height 93
click at [352, 208] on textarea at bounding box center [419, 203] width 577 height 93
click at [356, 207] on textarea at bounding box center [419, 203] width 577 height 93
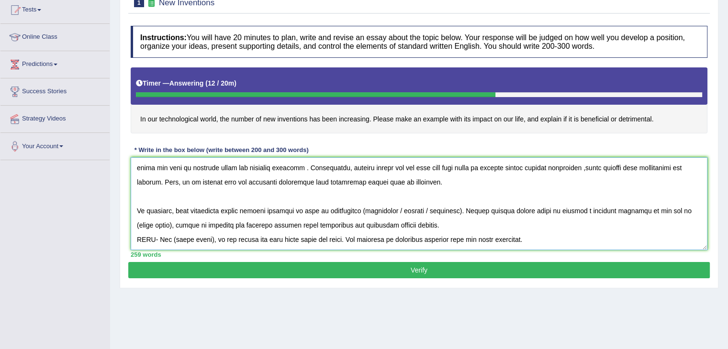
click at [390, 211] on textarea at bounding box center [419, 203] width 577 height 93
drag, startPoint x: 591, startPoint y: 208, endPoint x: 630, endPoint y: 212, distance: 38.6
click at [630, 212] on textarea at bounding box center [419, 203] width 577 height 93
drag, startPoint x: 549, startPoint y: 237, endPoint x: 107, endPoint y: 242, distance: 442.7
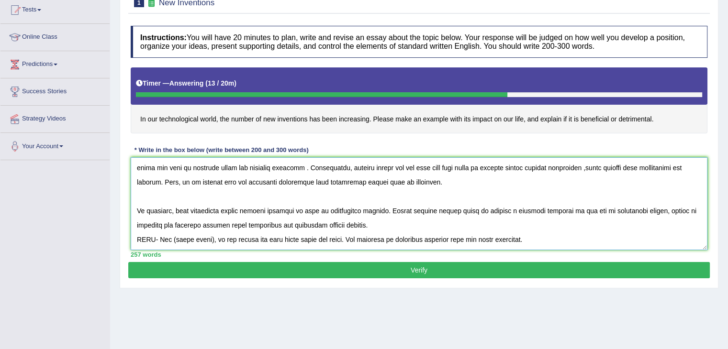
click at [107, 242] on div "Toggle navigation Home Practice Questions Speaking Practice Read Aloud Repeat S…" at bounding box center [364, 144] width 728 height 498
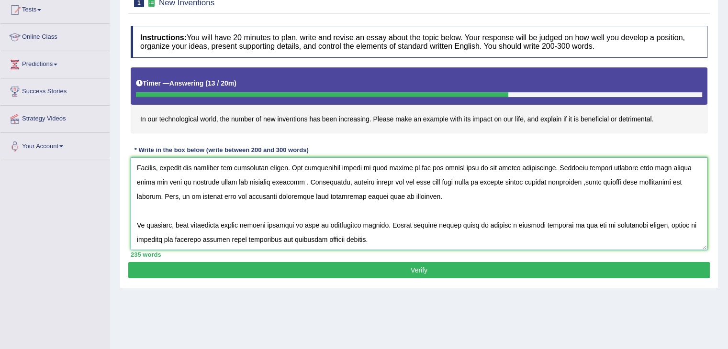
scroll to position [100, 0]
click at [136, 221] on textarea at bounding box center [419, 203] width 577 height 93
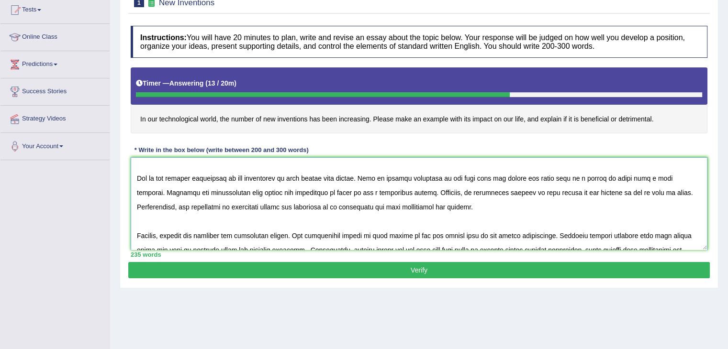
scroll to position [48, 0]
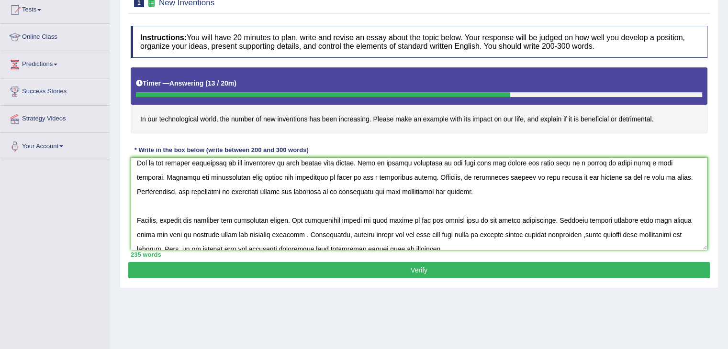
click at [136, 218] on textarea at bounding box center [419, 203] width 577 height 93
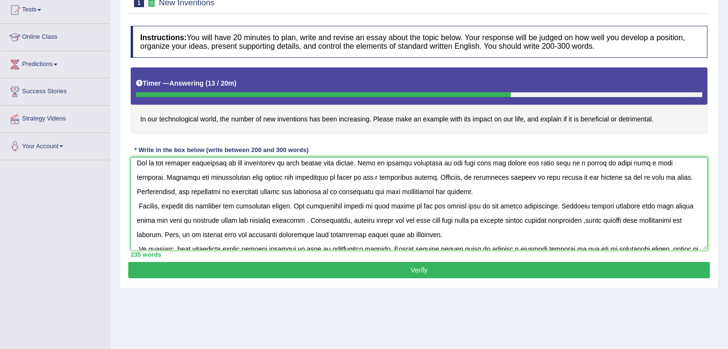
scroll to position [0, 0]
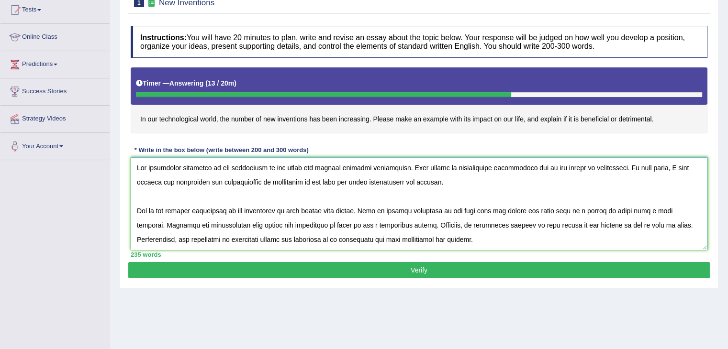
click at [135, 209] on textarea at bounding box center [419, 203] width 577 height 93
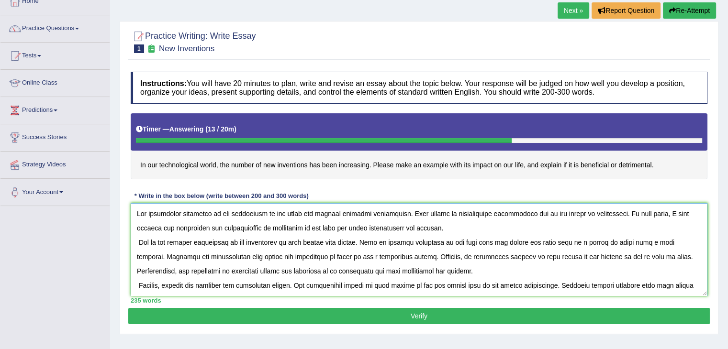
scroll to position [144, 0]
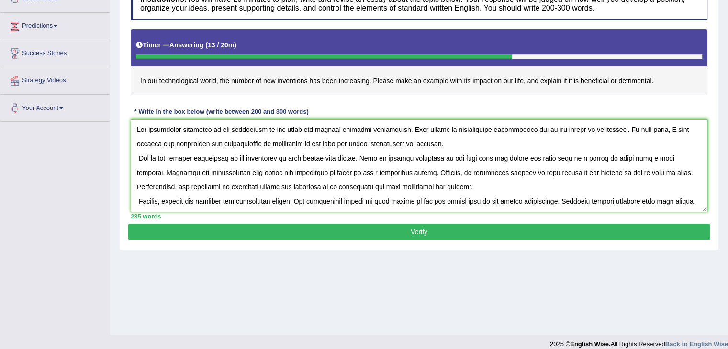
type textarea "The increasing influence of new technology on our lives has ignited numerous di…"
click at [370, 224] on button "Verify" at bounding box center [418, 232] width 581 height 16
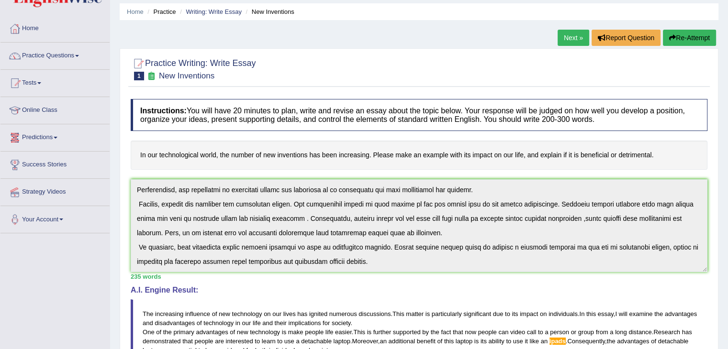
scroll to position [29, 0]
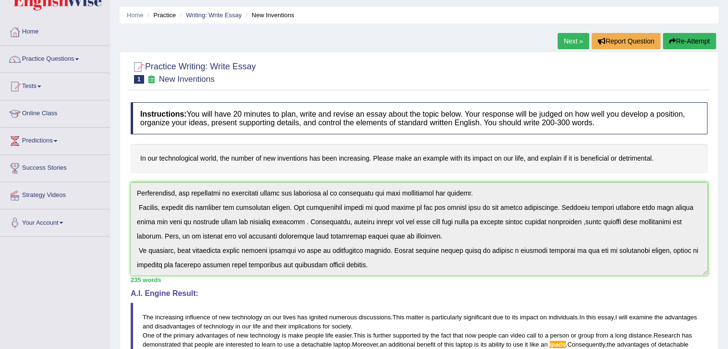
click at [561, 42] on link "Next »" at bounding box center [574, 41] width 32 height 16
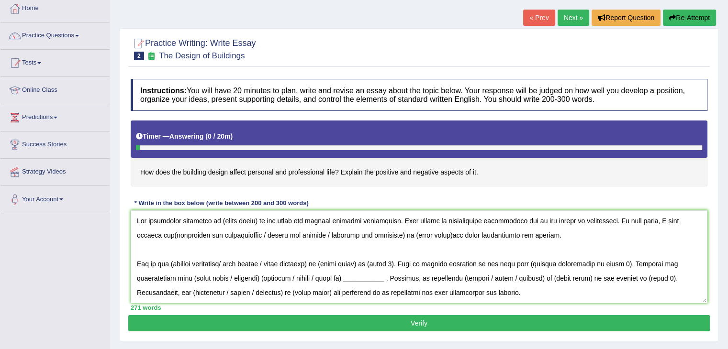
click at [42, 294] on div "Toggle navigation Home Practice Questions Speaking Practice Read Aloud Repeat S…" at bounding box center [364, 197] width 728 height 498
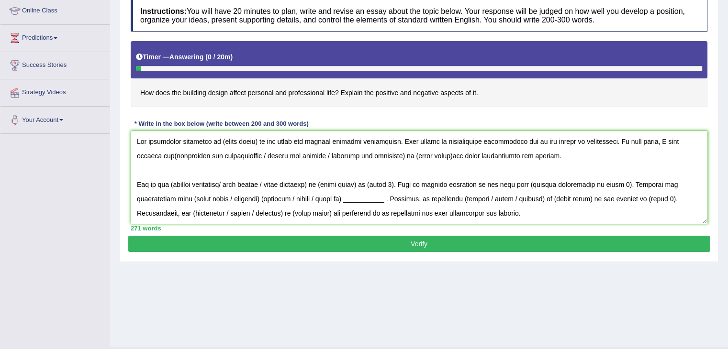
scroll to position [148, 0]
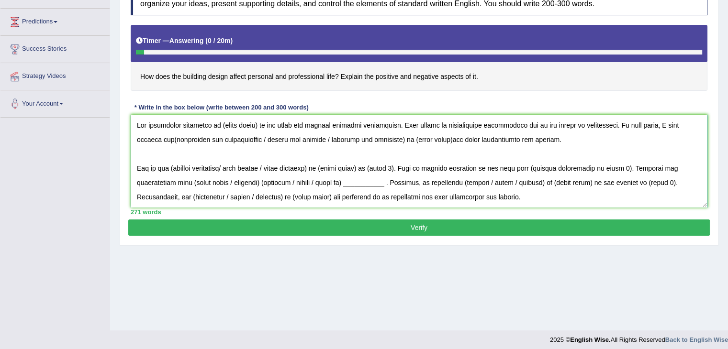
drag, startPoint x: 219, startPoint y: 125, endPoint x: 257, endPoint y: 115, distance: 39.0
click at [257, 115] on textarea at bounding box center [419, 161] width 577 height 93
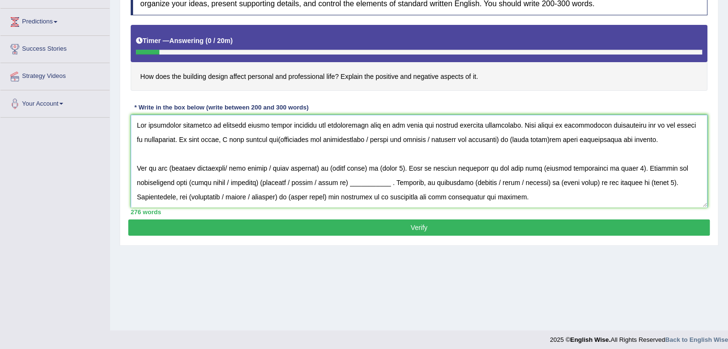
drag, startPoint x: 218, startPoint y: 124, endPoint x: 371, endPoint y: 123, distance: 152.7
click at [371, 123] on textarea at bounding box center [419, 161] width 577 height 93
click at [529, 134] on textarea at bounding box center [419, 161] width 577 height 93
click at [264, 138] on textarea at bounding box center [419, 161] width 577 height 93
drag, startPoint x: 358, startPoint y: 136, endPoint x: 496, endPoint y: 137, distance: 137.8
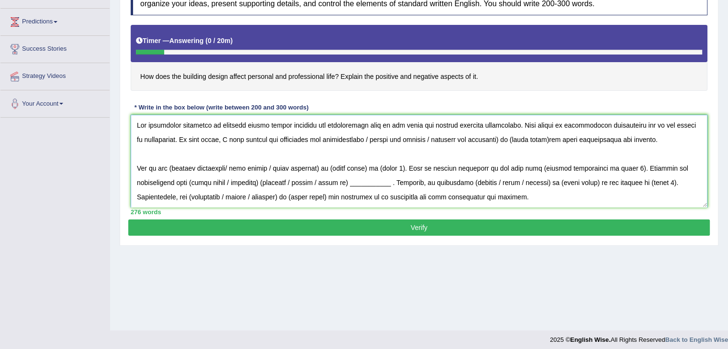
click at [496, 137] on textarea at bounding box center [419, 161] width 577 height 93
drag, startPoint x: 368, startPoint y: 138, endPoint x: 405, endPoint y: 139, distance: 36.9
click at [405, 139] on textarea at bounding box center [419, 161] width 577 height 93
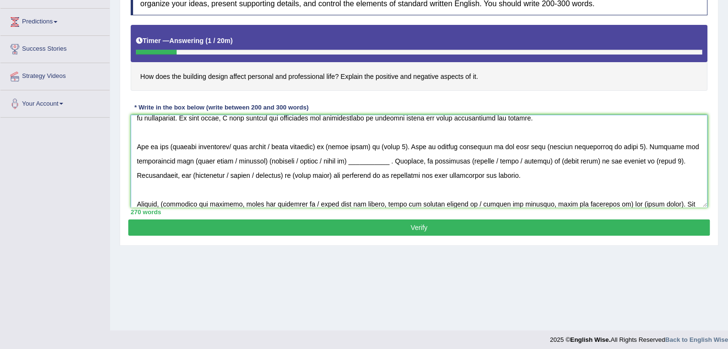
scroll to position [0, 0]
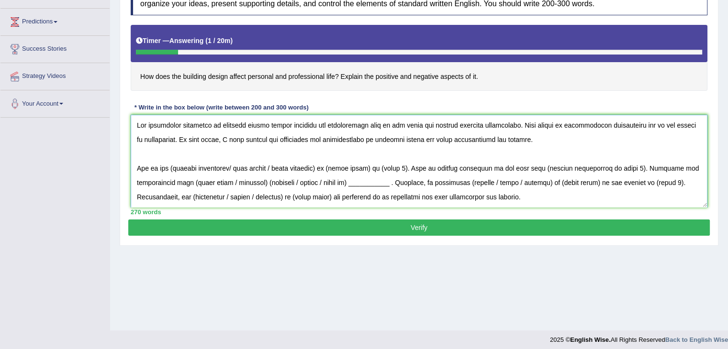
click at [172, 166] on textarea at bounding box center [419, 161] width 577 height 93
drag, startPoint x: 228, startPoint y: 166, endPoint x: 323, endPoint y: 170, distance: 95.3
click at [323, 170] on textarea at bounding box center [419, 161] width 577 height 93
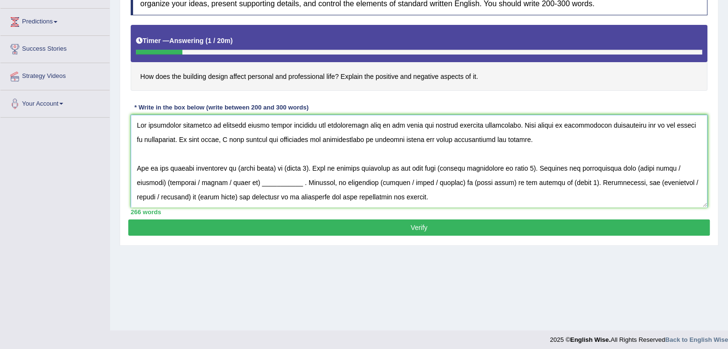
drag, startPoint x: 238, startPoint y: 167, endPoint x: 275, endPoint y: 167, distance: 36.9
click at [275, 167] on textarea at bounding box center [419, 161] width 577 height 93
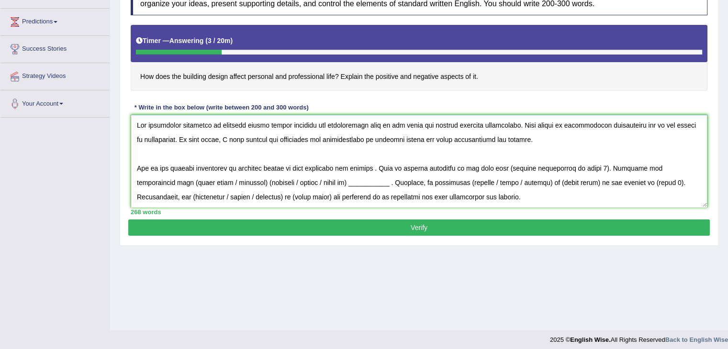
drag, startPoint x: 497, startPoint y: 165, endPoint x: 586, endPoint y: 163, distance: 88.5
click at [586, 163] on textarea at bounding box center [419, 161] width 577 height 93
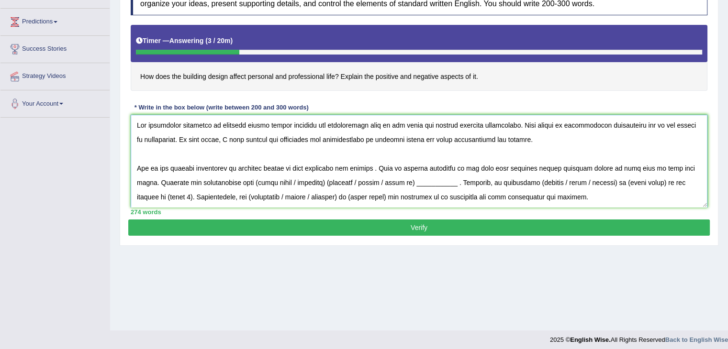
drag, startPoint x: 237, startPoint y: 179, endPoint x: 250, endPoint y: 180, distance: 13.0
click at [250, 180] on textarea at bounding box center [419, 161] width 577 height 93
click at [239, 179] on textarea at bounding box center [419, 161] width 577 height 93
drag, startPoint x: 237, startPoint y: 179, endPoint x: 252, endPoint y: 179, distance: 14.8
click at [274, 178] on textarea at bounding box center [419, 161] width 577 height 93
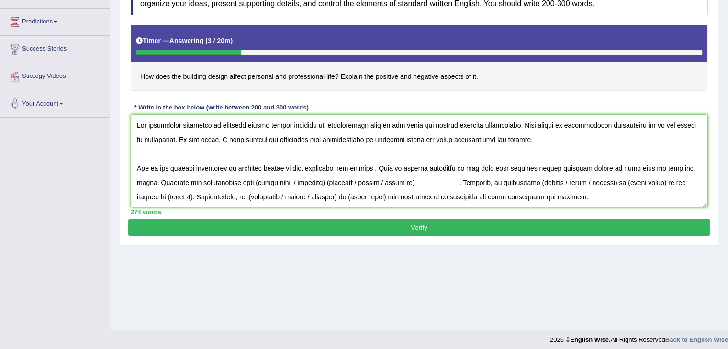
click at [245, 180] on textarea at bounding box center [419, 161] width 577 height 93
drag, startPoint x: 236, startPoint y: 180, endPoint x: 308, endPoint y: 178, distance: 71.8
click at [308, 178] on textarea at bounding box center [419, 161] width 577 height 93
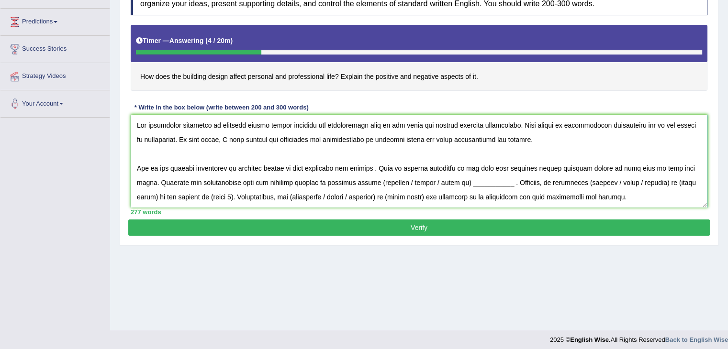
click at [352, 179] on textarea at bounding box center [419, 161] width 577 height 93
drag, startPoint x: 379, startPoint y: 178, endPoint x: 478, endPoint y: 179, distance: 99.1
click at [478, 179] on textarea at bounding box center [419, 161] width 577 height 93
click at [551, 179] on textarea at bounding box center [419, 161] width 577 height 93
click at [625, 178] on textarea at bounding box center [419, 161] width 577 height 93
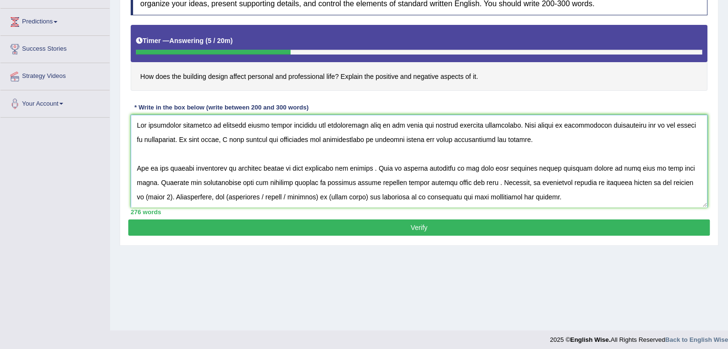
click at [690, 179] on textarea at bounding box center [419, 161] width 577 height 93
click at [237, 194] on textarea at bounding box center [419, 161] width 577 height 93
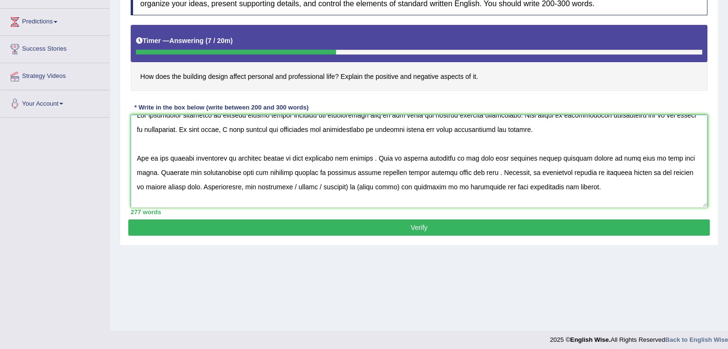
scroll to position [16, 0]
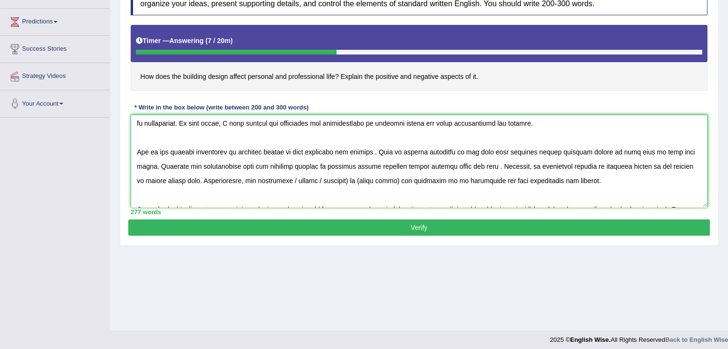
drag, startPoint x: 272, startPoint y: 192, endPoint x: 335, endPoint y: 180, distance: 63.7
click at [335, 180] on textarea at bounding box center [419, 161] width 577 height 93
drag, startPoint x: 280, startPoint y: 178, endPoint x: 316, endPoint y: 179, distance: 35.5
click at [316, 179] on textarea at bounding box center [419, 161] width 577 height 93
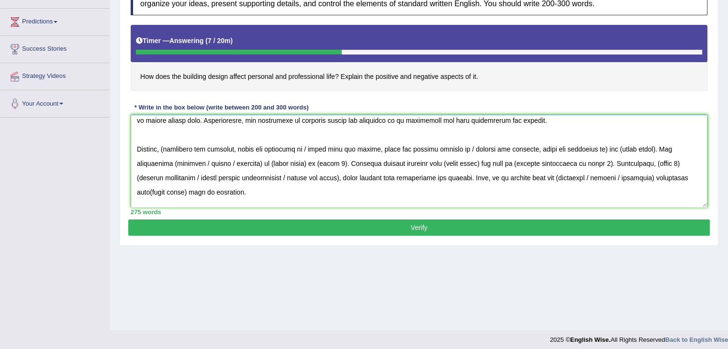
scroll to position [78, 0]
drag, startPoint x: 464, startPoint y: 146, endPoint x: 167, endPoint y: 144, distance: 297.7
click at [167, 144] on textarea at bounding box center [419, 161] width 577 height 93
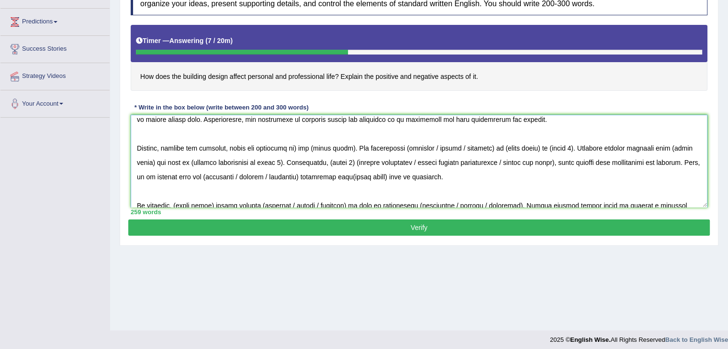
drag, startPoint x: 298, startPoint y: 146, endPoint x: 233, endPoint y: 144, distance: 65.6
click at [233, 144] on textarea at bounding box center [419, 161] width 577 height 93
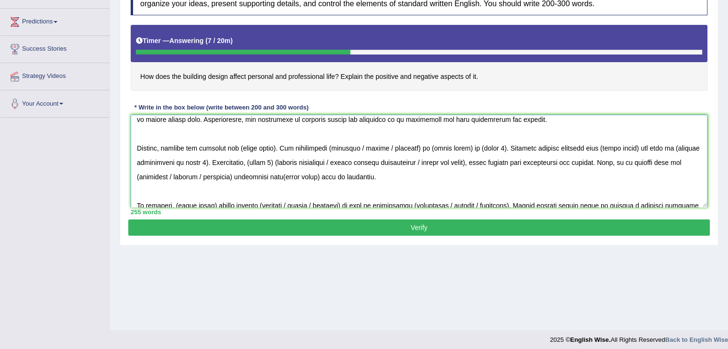
drag, startPoint x: 278, startPoint y: 147, endPoint x: 247, endPoint y: 142, distance: 31.5
click at [247, 142] on textarea at bounding box center [419, 161] width 577 height 93
click at [244, 145] on textarea at bounding box center [419, 161] width 577 height 93
paste textarea "building design affect personal and professional life"
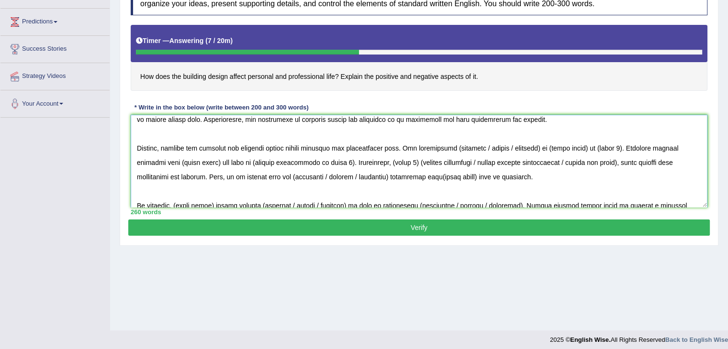
click at [444, 145] on textarea at bounding box center [419, 161] width 577 height 93
click at [447, 147] on textarea at bounding box center [419, 161] width 577 height 93
drag, startPoint x: 479, startPoint y: 146, endPoint x: 444, endPoint y: 147, distance: 34.9
click at [444, 146] on textarea at bounding box center [419, 161] width 577 height 93
drag, startPoint x: 491, startPoint y: 145, endPoint x: 461, endPoint y: 144, distance: 29.7
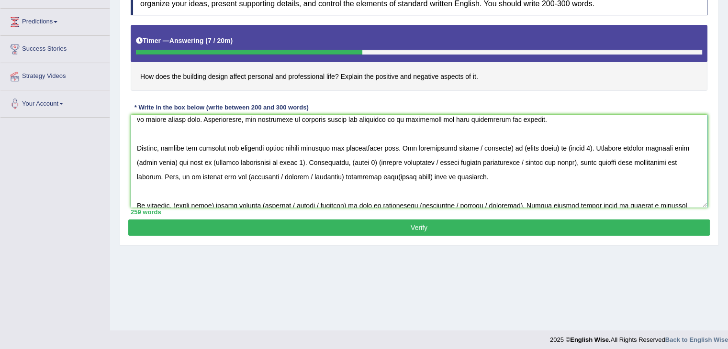
click at [461, 144] on textarea at bounding box center [419, 161] width 577 height 93
drag, startPoint x: 465, startPoint y: 145, endPoint x: 511, endPoint y: 145, distance: 45.9
click at [511, 145] on textarea at bounding box center [419, 161] width 577 height 93
click at [467, 145] on textarea at bounding box center [419, 161] width 577 height 93
click at [461, 148] on textarea at bounding box center [419, 161] width 577 height 93
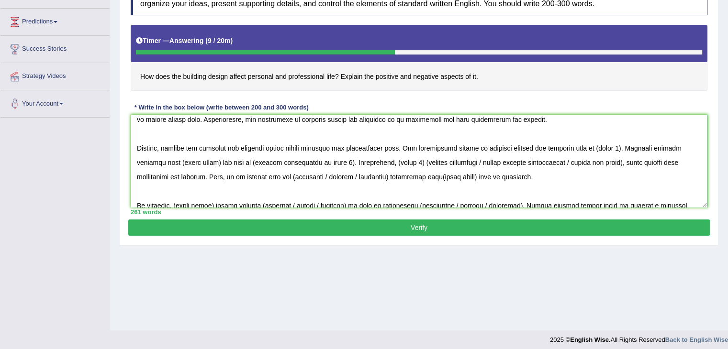
drag, startPoint x: 576, startPoint y: 146, endPoint x: 600, endPoint y: 146, distance: 23.4
click at [600, 146] on textarea at bounding box center [419, 161] width 577 height 93
drag, startPoint x: 469, startPoint y: 147, endPoint x: 469, endPoint y: 142, distance: 4.9
click at [469, 142] on textarea at bounding box center [419, 161] width 577 height 93
drag, startPoint x: 518, startPoint y: 148, endPoint x: 469, endPoint y: 143, distance: 49.0
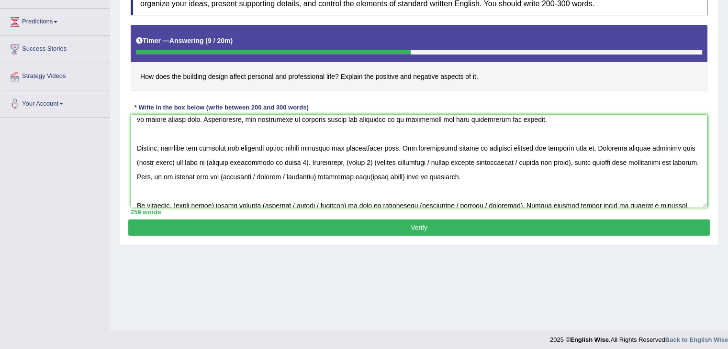
click at [469, 143] on textarea at bounding box center [419, 161] width 577 height 93
click at [569, 144] on textarea at bounding box center [419, 161] width 577 height 93
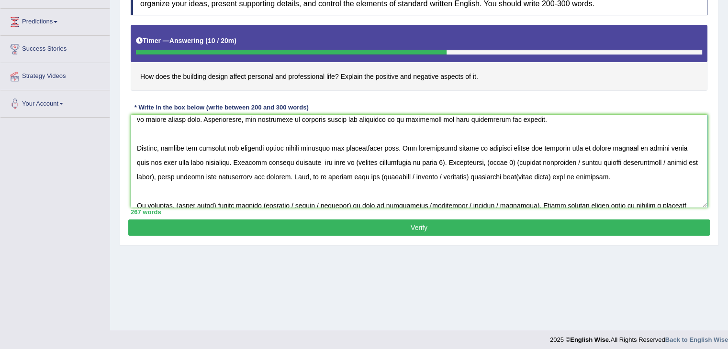
paste textarea "building design affect personal and professional life"
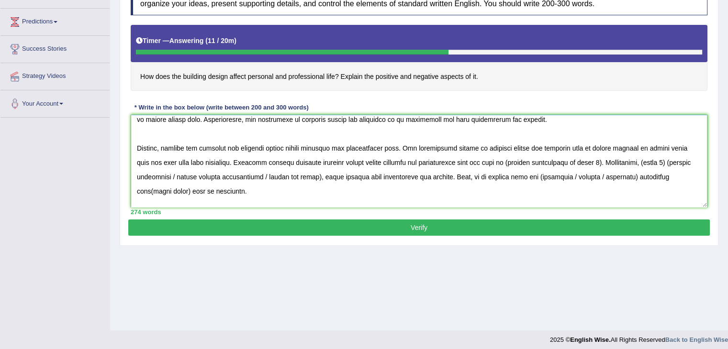
click at [570, 161] on textarea at bounding box center [419, 161] width 577 height 93
click at [601, 160] on textarea at bounding box center [419, 161] width 577 height 93
click at [622, 161] on textarea at bounding box center [419, 161] width 577 height 93
drag, startPoint x: 678, startPoint y: 159, endPoint x: 284, endPoint y: 171, distance: 394.0
click at [284, 171] on textarea at bounding box center [419, 161] width 577 height 93
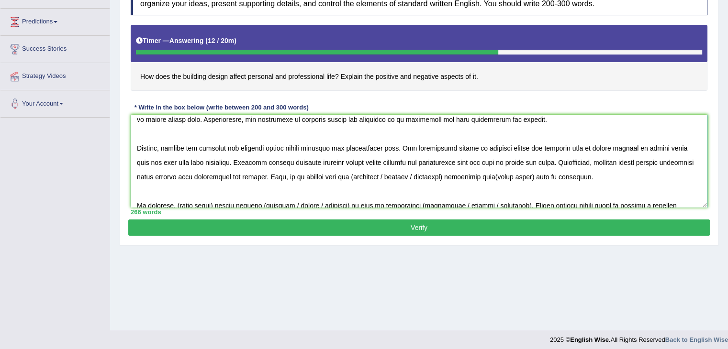
click at [347, 173] on textarea at bounding box center [419, 161] width 577 height 93
drag, startPoint x: 375, startPoint y: 176, endPoint x: 439, endPoint y: 175, distance: 64.1
click at [439, 175] on textarea at bounding box center [419, 161] width 577 height 93
drag, startPoint x: 461, startPoint y: 176, endPoint x: 424, endPoint y: 170, distance: 37.8
click at [424, 170] on textarea at bounding box center [419, 161] width 577 height 93
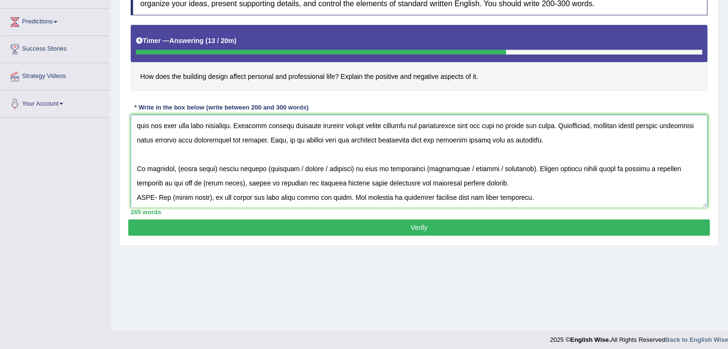
scroll to position [115, 0]
drag, startPoint x: 174, startPoint y: 162, endPoint x: 195, endPoint y: 169, distance: 22.1
click at [191, 165] on textarea at bounding box center [419, 161] width 577 height 93
click at [201, 171] on textarea at bounding box center [419, 161] width 577 height 93
drag, startPoint x: 214, startPoint y: 167, endPoint x: 176, endPoint y: 163, distance: 38.0
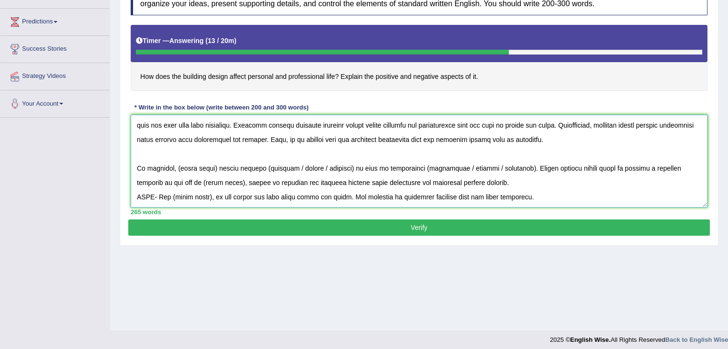
click at [176, 163] on textarea at bounding box center [419, 161] width 577 height 93
paste textarea "building design affect personal and professional life"
click at [371, 165] on textarea at bounding box center [419, 161] width 577 height 93
click at [375, 165] on textarea at bounding box center [419, 161] width 577 height 93
drag, startPoint x: 398, startPoint y: 167, endPoint x: 457, endPoint y: 166, distance: 59.8
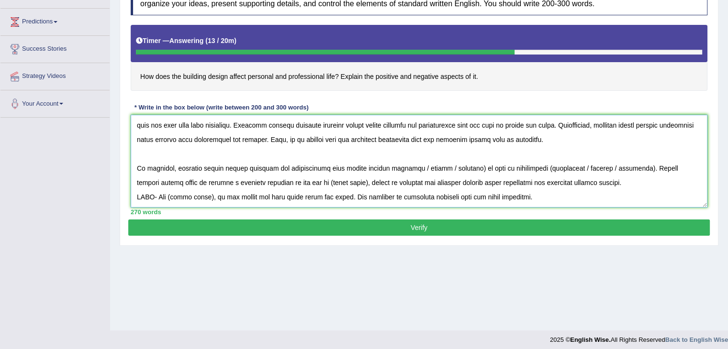
click at [457, 166] on textarea at bounding box center [419, 161] width 577 height 93
drag, startPoint x: 498, startPoint y: 165, endPoint x: 460, endPoint y: 165, distance: 37.8
click at [460, 165] on textarea at bounding box center [419, 161] width 577 height 93
drag, startPoint x: 480, startPoint y: 166, endPoint x: 513, endPoint y: 166, distance: 33.5
click at [513, 166] on textarea at bounding box center [419, 161] width 577 height 93
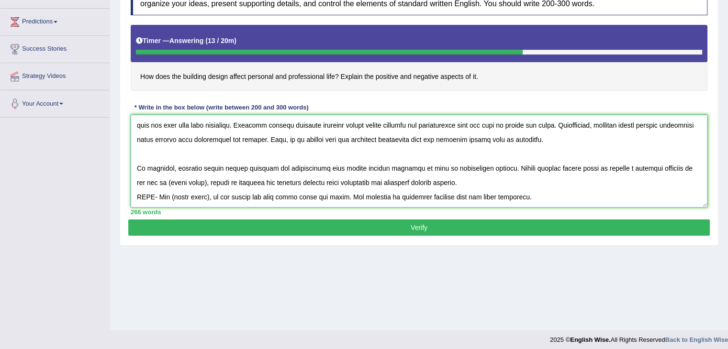
click at [181, 179] on textarea at bounding box center [419, 161] width 577 height 93
drag, startPoint x: 549, startPoint y: 194, endPoint x: 136, endPoint y: 206, distance: 413.6
click at [135, 205] on textarea at bounding box center [419, 161] width 577 height 93
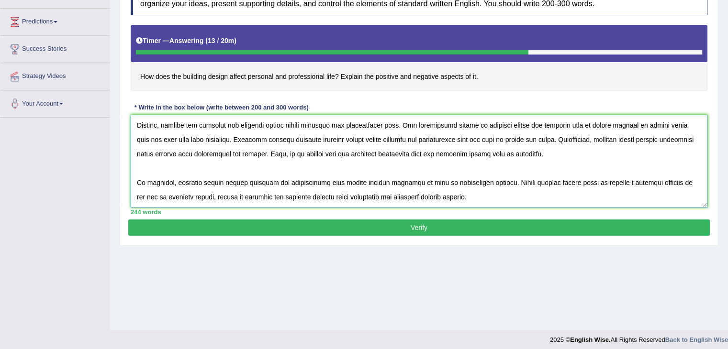
click at [135, 168] on textarea at bounding box center [419, 161] width 577 height 93
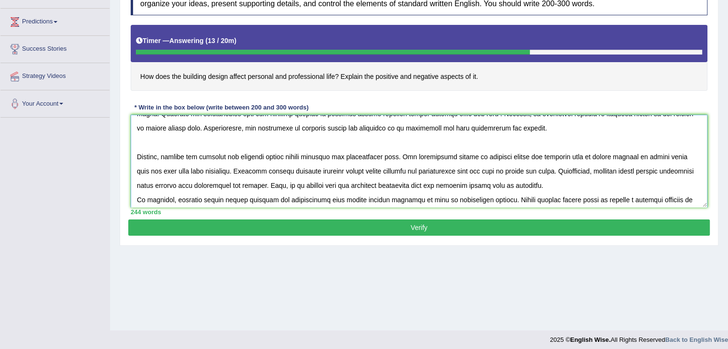
scroll to position [53, 0]
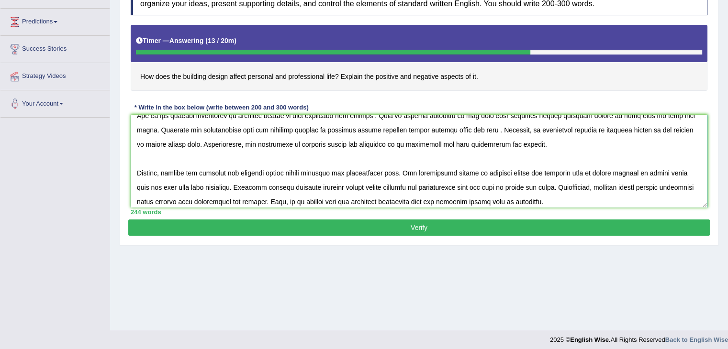
click at [137, 170] on textarea at bounding box center [419, 161] width 577 height 93
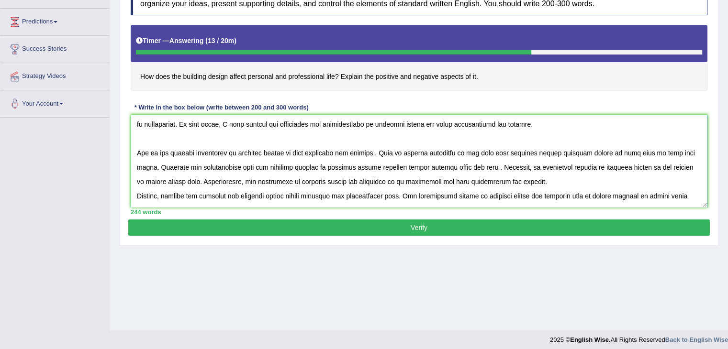
scroll to position [0, 0]
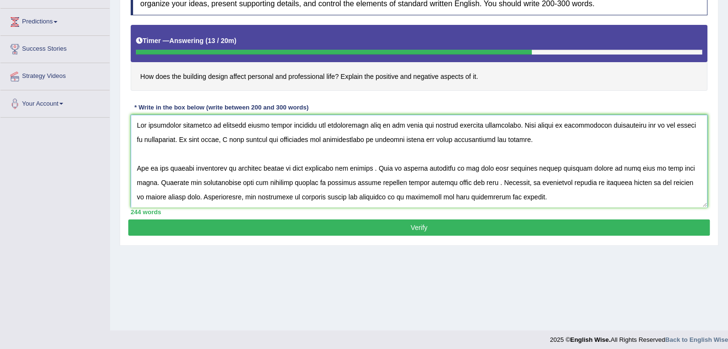
click at [137, 167] on textarea at bounding box center [419, 161] width 577 height 93
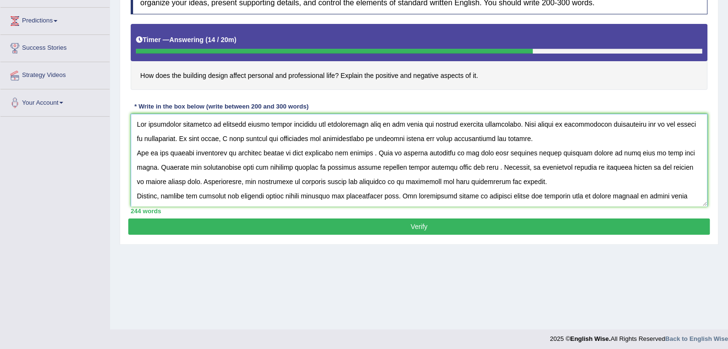
scroll to position [153, 0]
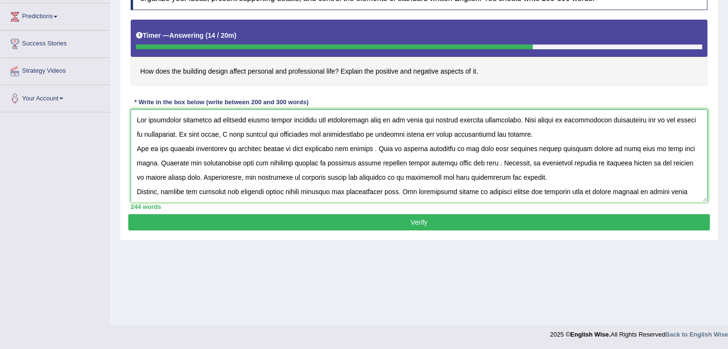
type textarea "The increasing influence of building design affect personal and professional li…"
click at [223, 219] on button "Verify" at bounding box center [418, 222] width 581 height 16
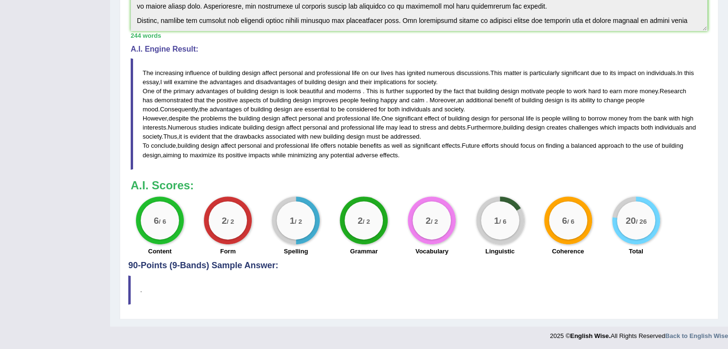
scroll to position [274, 0]
click at [496, 225] on div "1 / 6" at bounding box center [500, 220] width 38 height 38
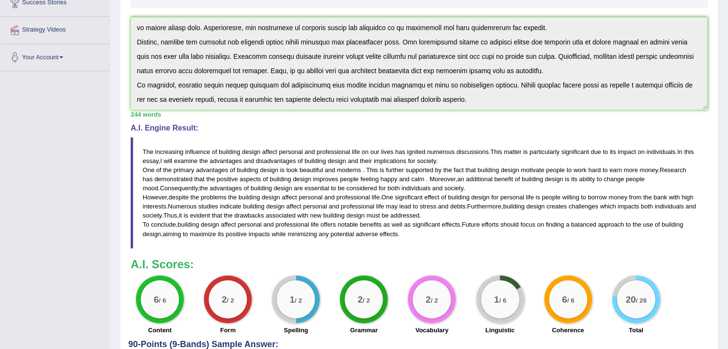
scroll to position [178, 0]
